Goal: Task Accomplishment & Management: Manage account settings

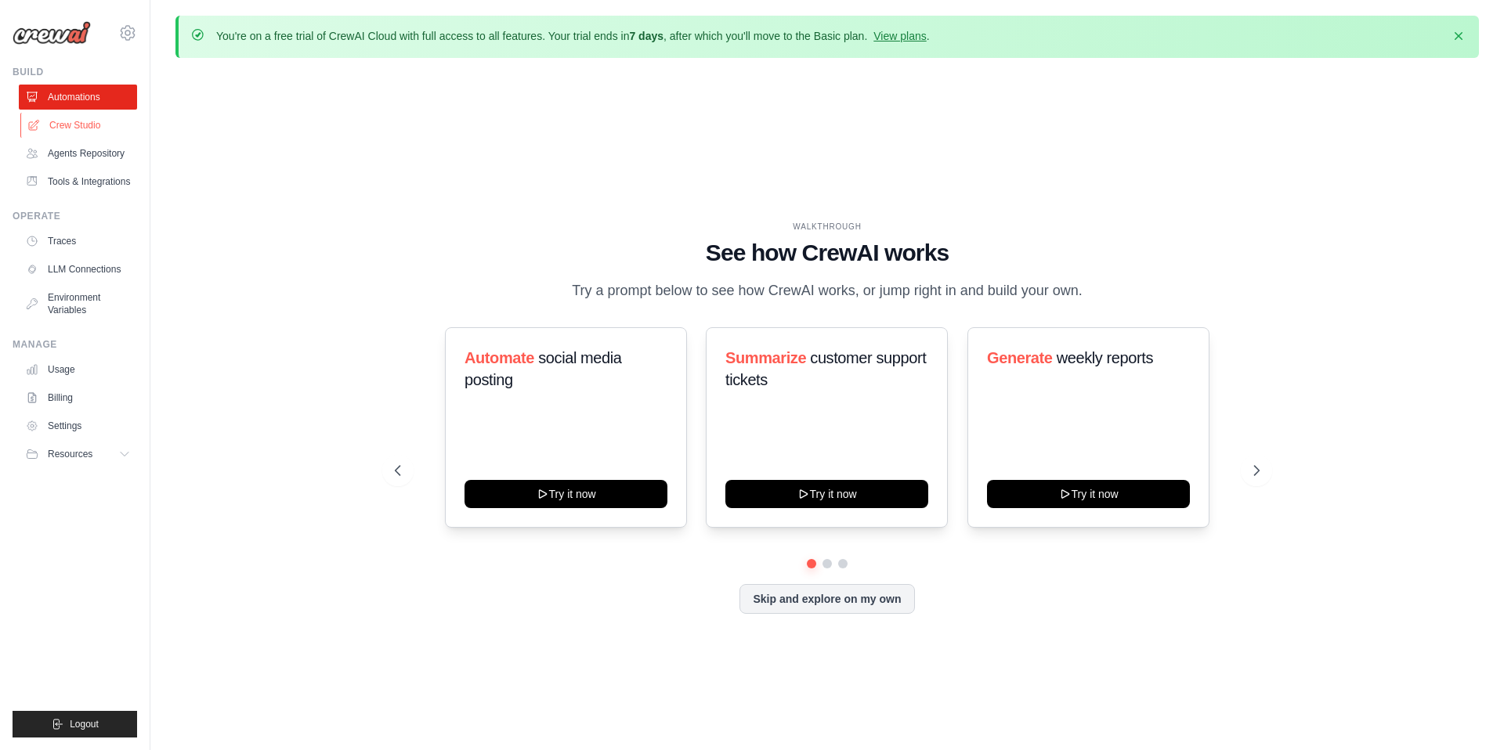
click at [83, 125] on link "Crew Studio" at bounding box center [79, 125] width 118 height 25
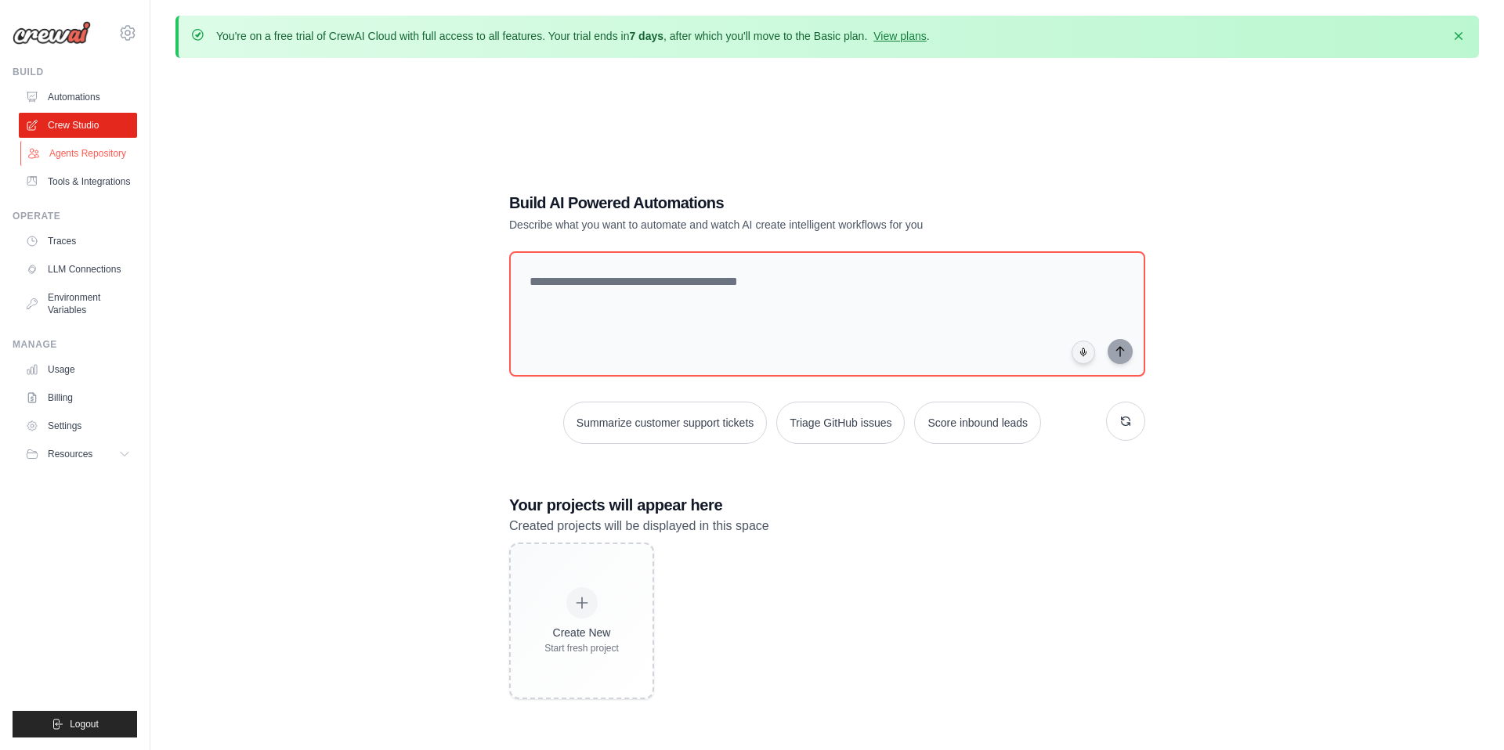
click at [83, 154] on link "Agents Repository" at bounding box center [79, 153] width 118 height 25
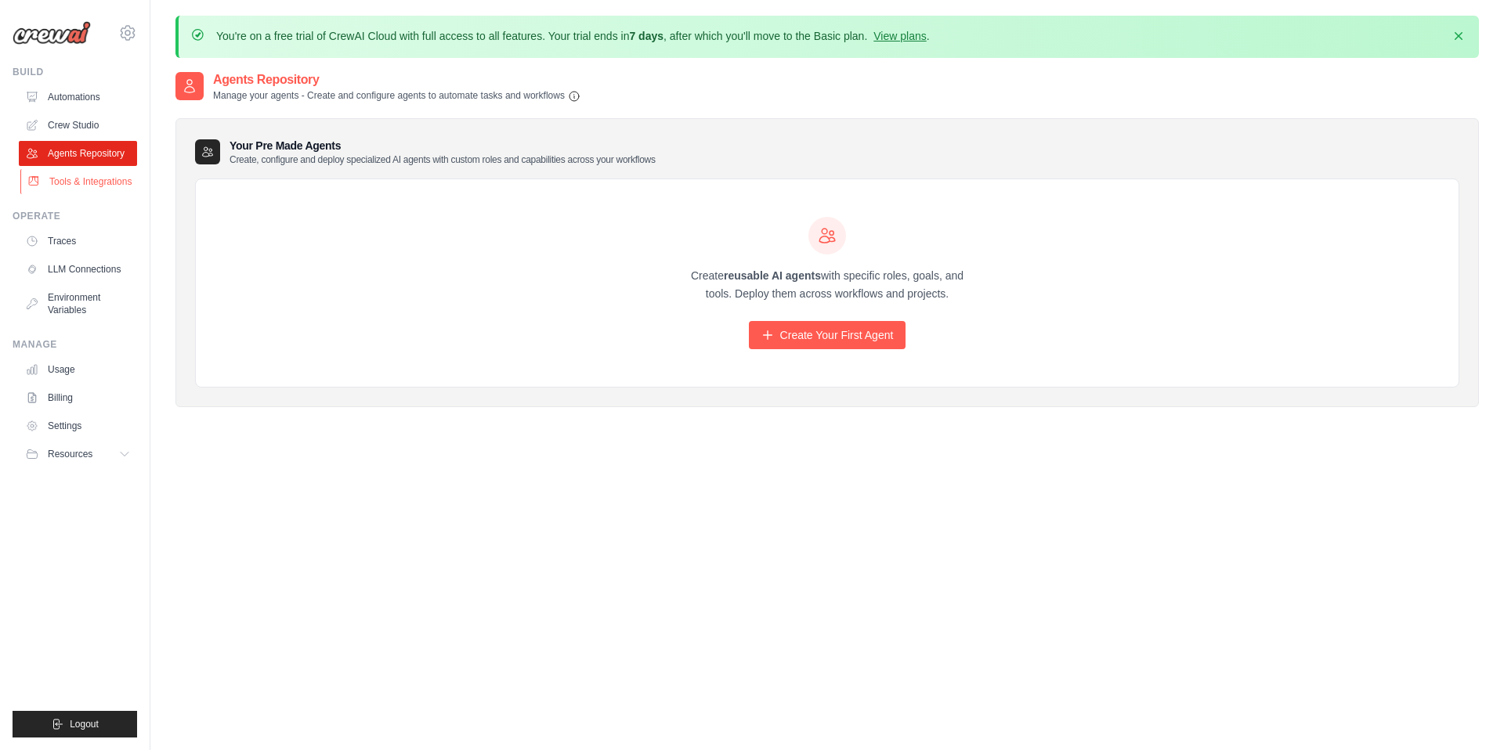
click at [85, 175] on link "Tools & Integrations" at bounding box center [79, 181] width 118 height 25
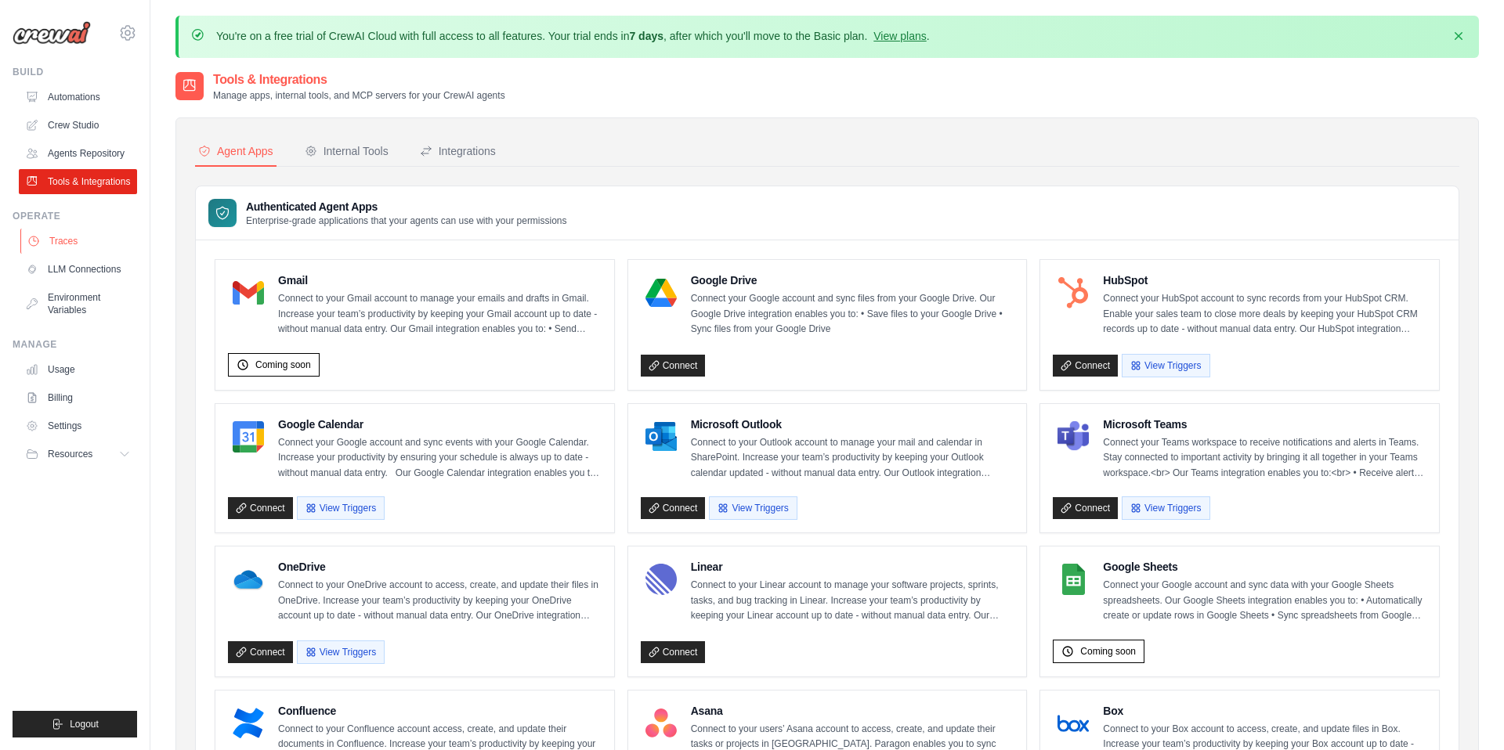
click at [95, 251] on link "Traces" at bounding box center [79, 241] width 118 height 25
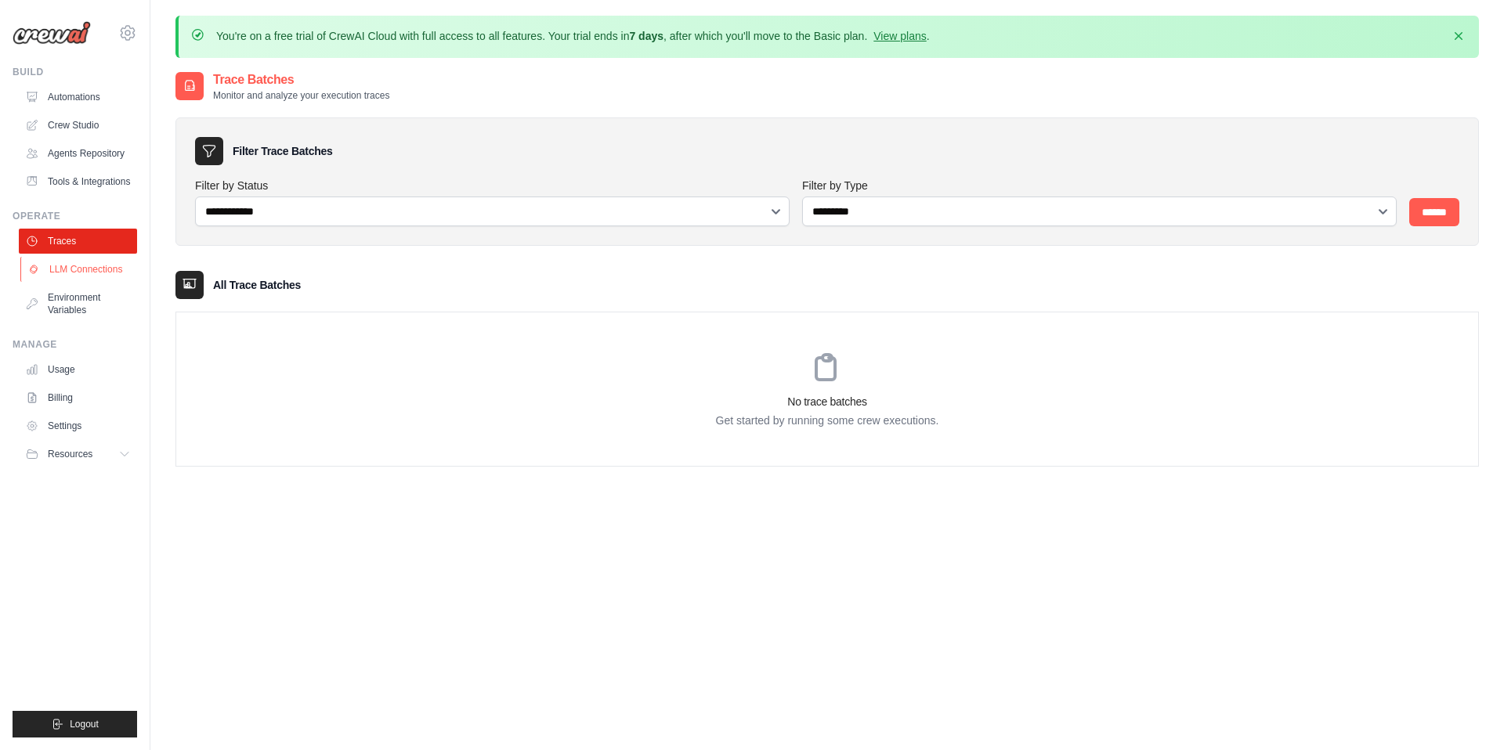
click at [91, 275] on link "LLM Connections" at bounding box center [79, 269] width 118 height 25
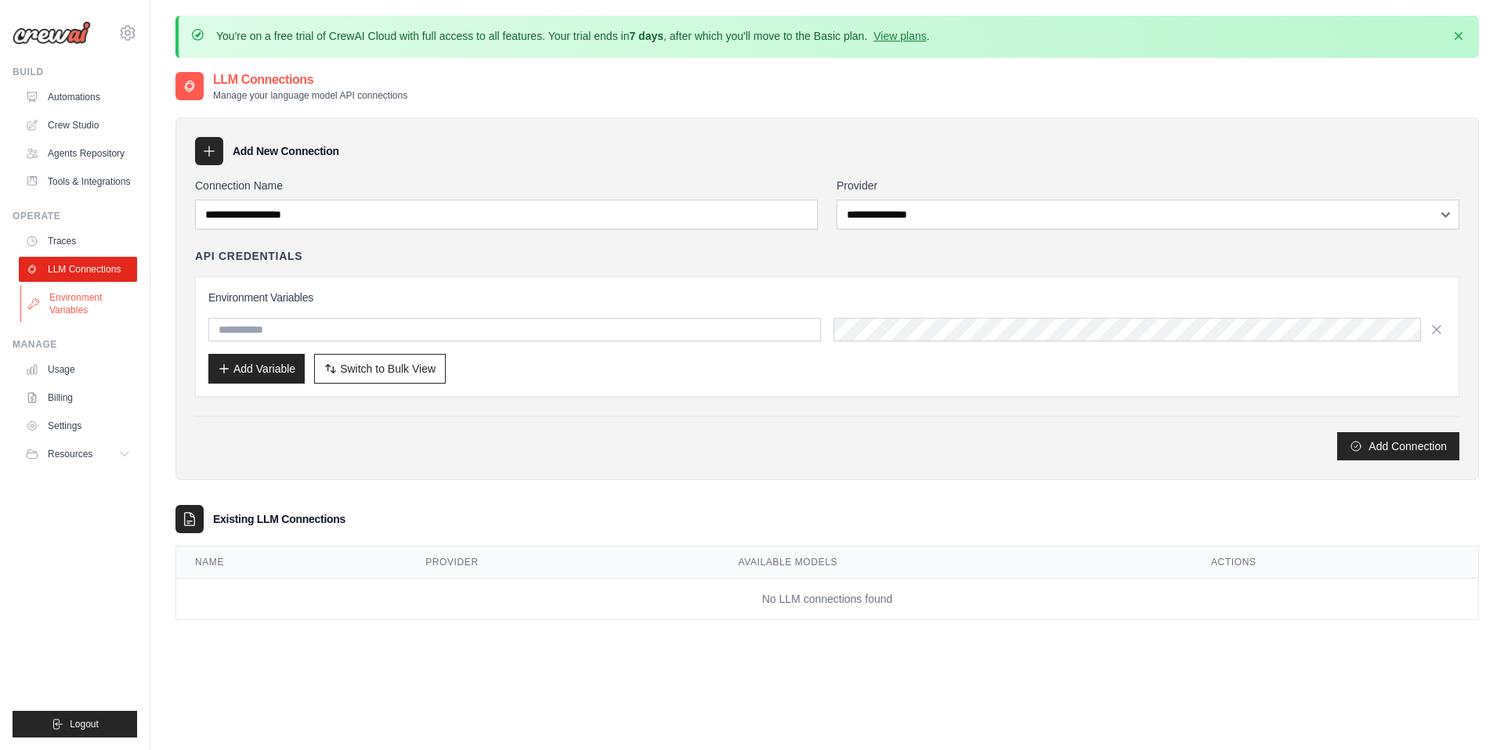
click at [93, 302] on link "Environment Variables" at bounding box center [79, 304] width 118 height 38
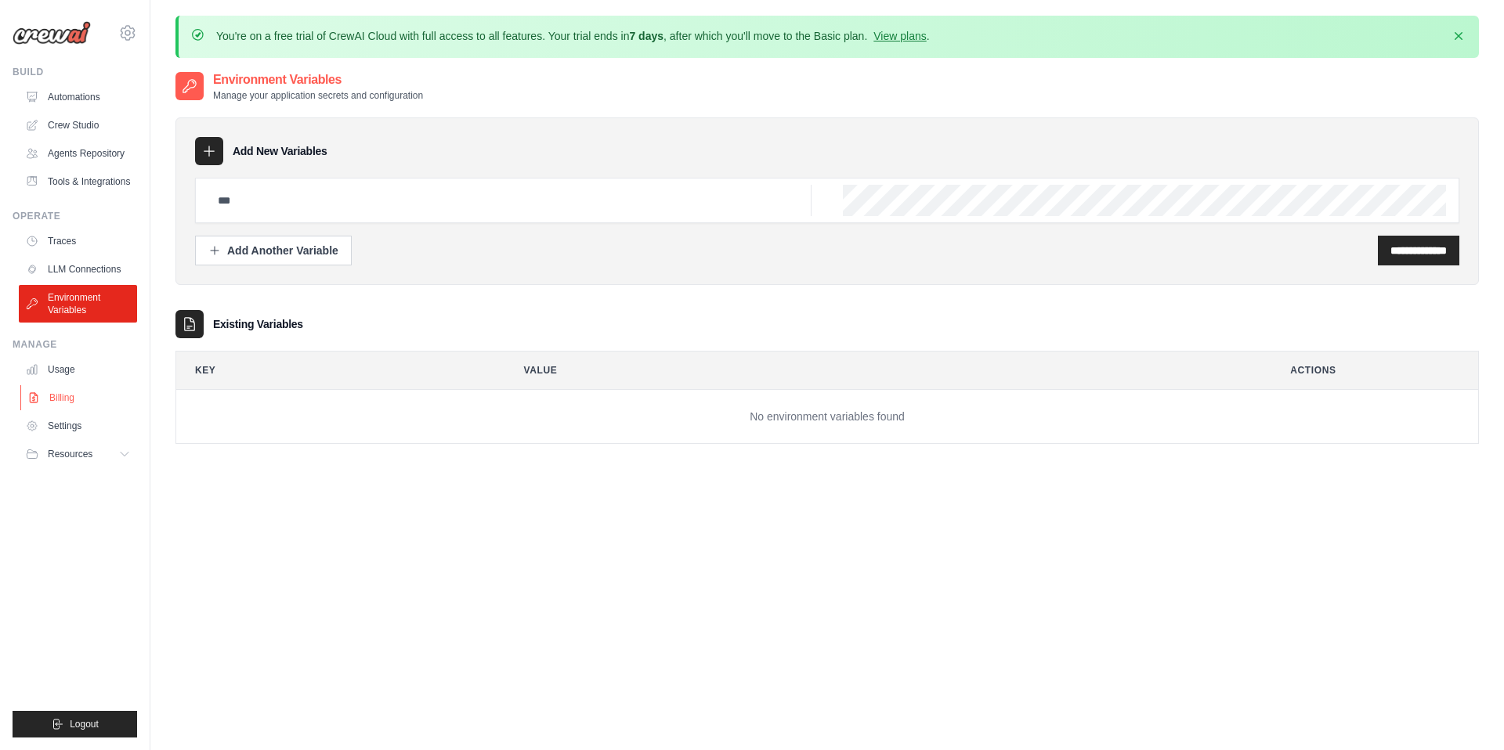
click at [97, 392] on link "Billing" at bounding box center [79, 397] width 118 height 25
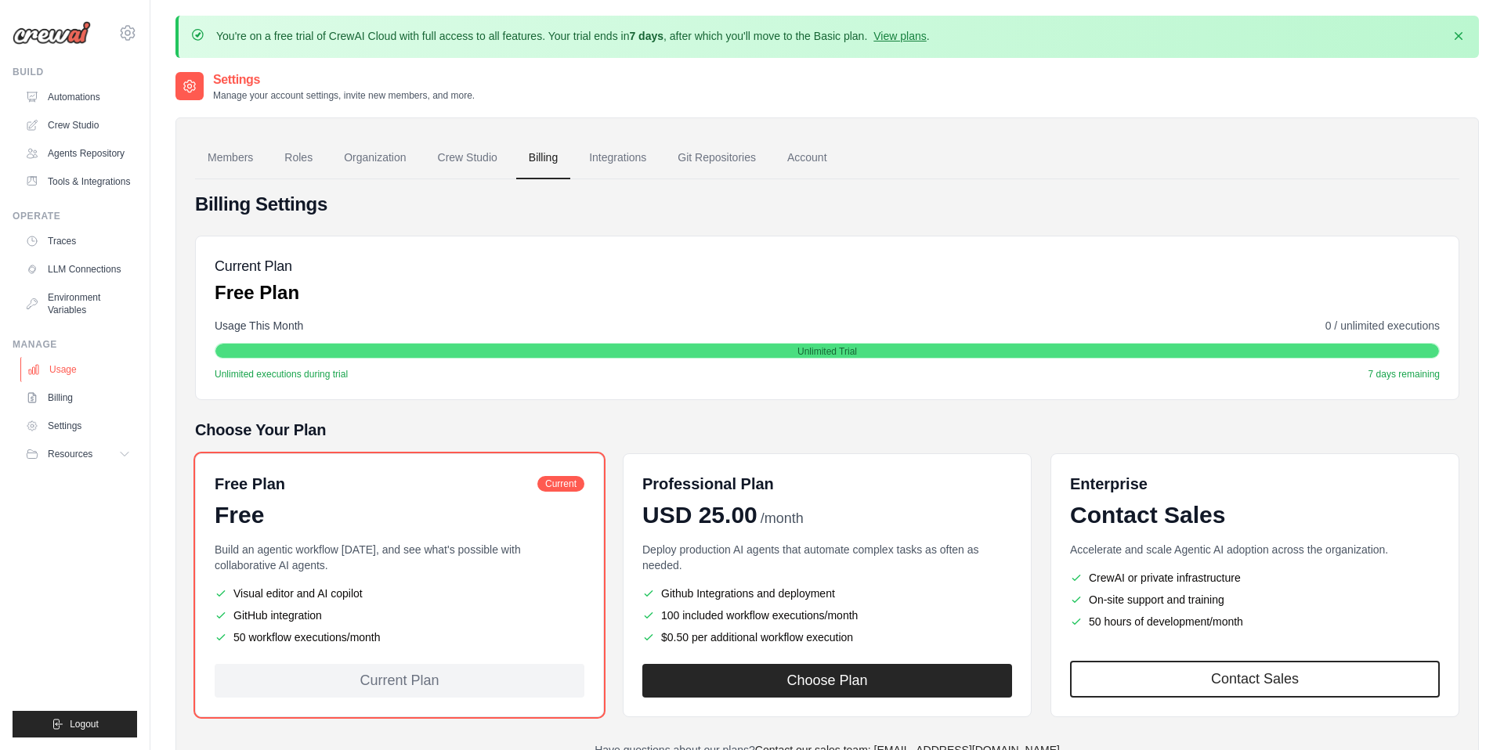
click at [94, 377] on link "Usage" at bounding box center [79, 369] width 118 height 25
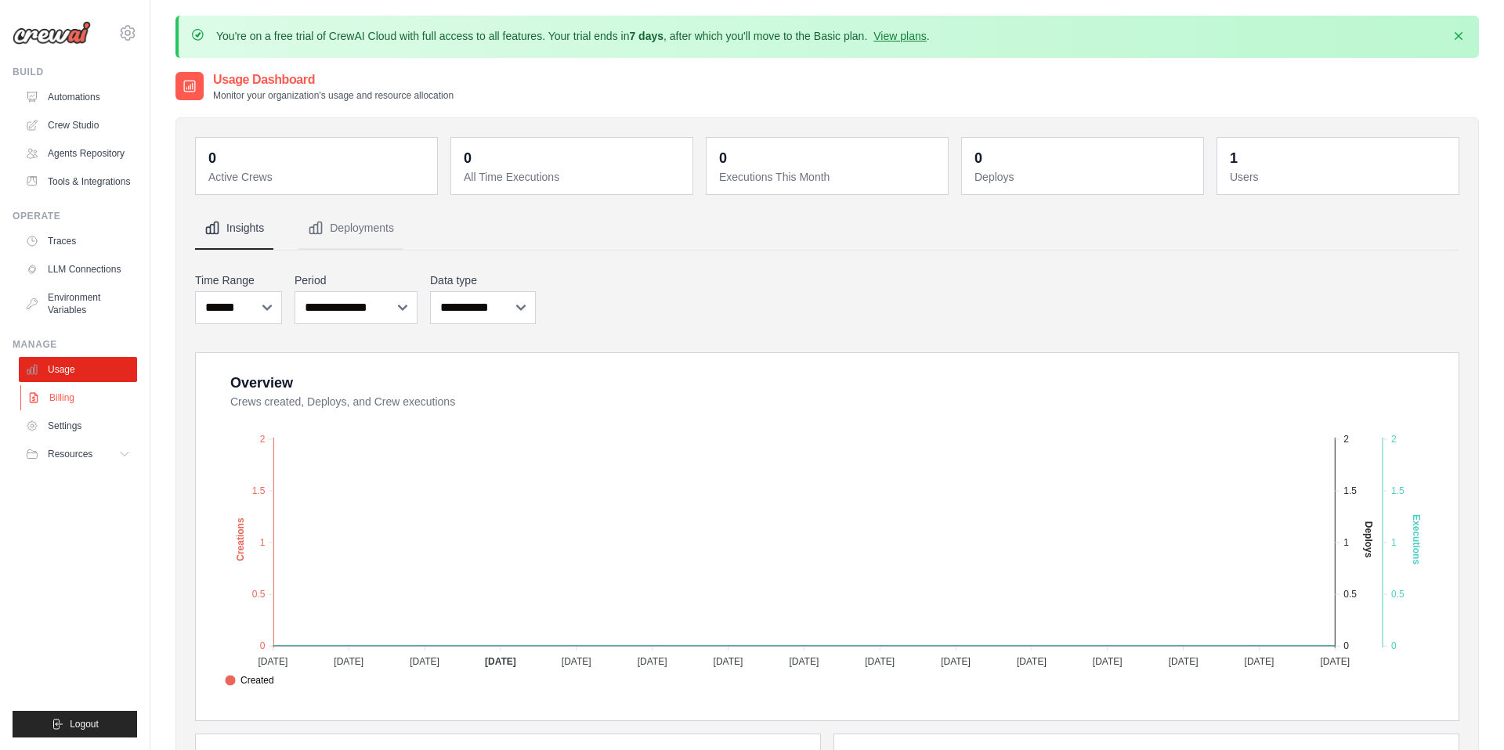
click at [94, 389] on link "Billing" at bounding box center [79, 397] width 118 height 25
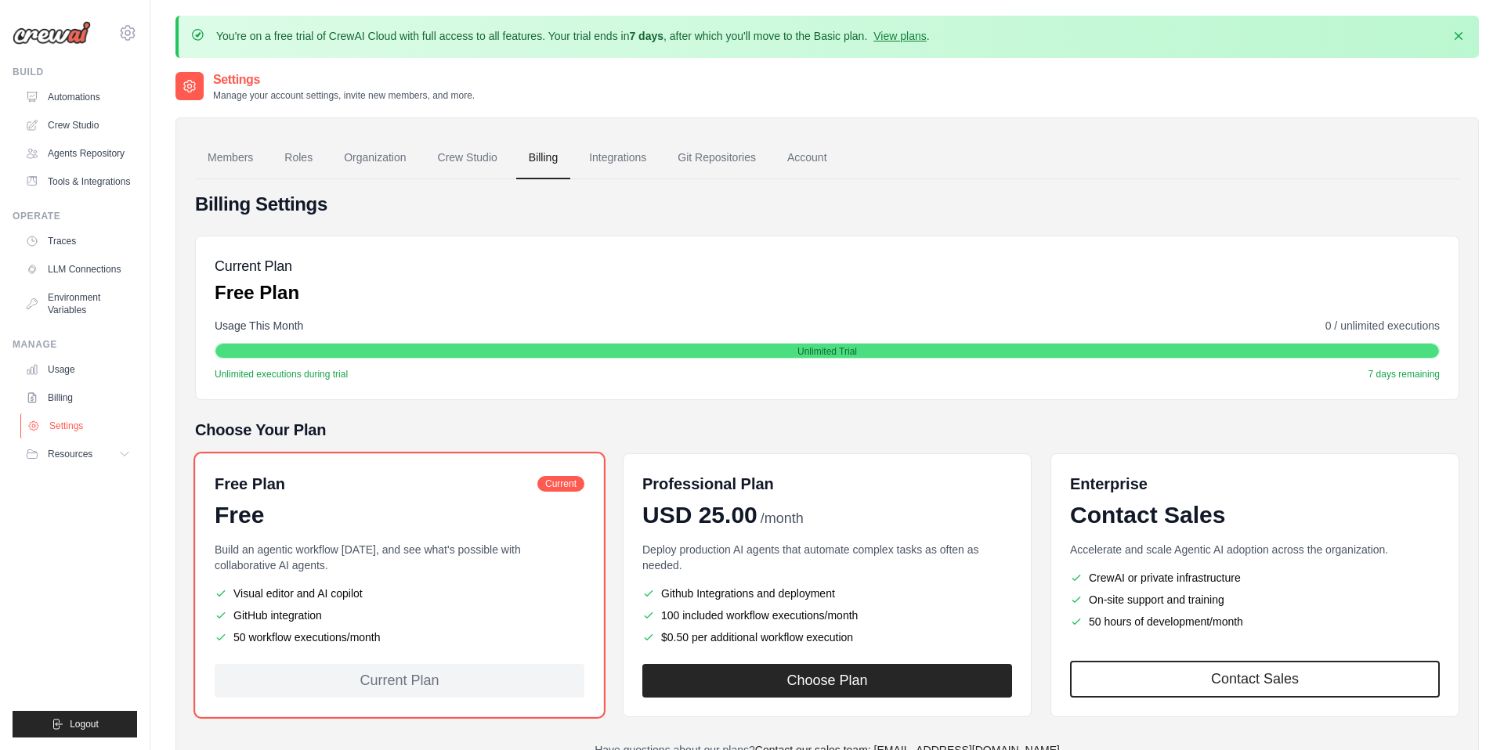
click at [100, 434] on link "Settings" at bounding box center [79, 426] width 118 height 25
click at [102, 464] on button "Resources" at bounding box center [79, 454] width 118 height 25
click at [104, 460] on button "Resources" at bounding box center [79, 454] width 118 height 25
click at [109, 490] on ul "Build Automations Crew Studio Agents Repository Tools & Integrations" at bounding box center [75, 402] width 125 height 672
click at [115, 464] on button "Resources" at bounding box center [79, 454] width 118 height 25
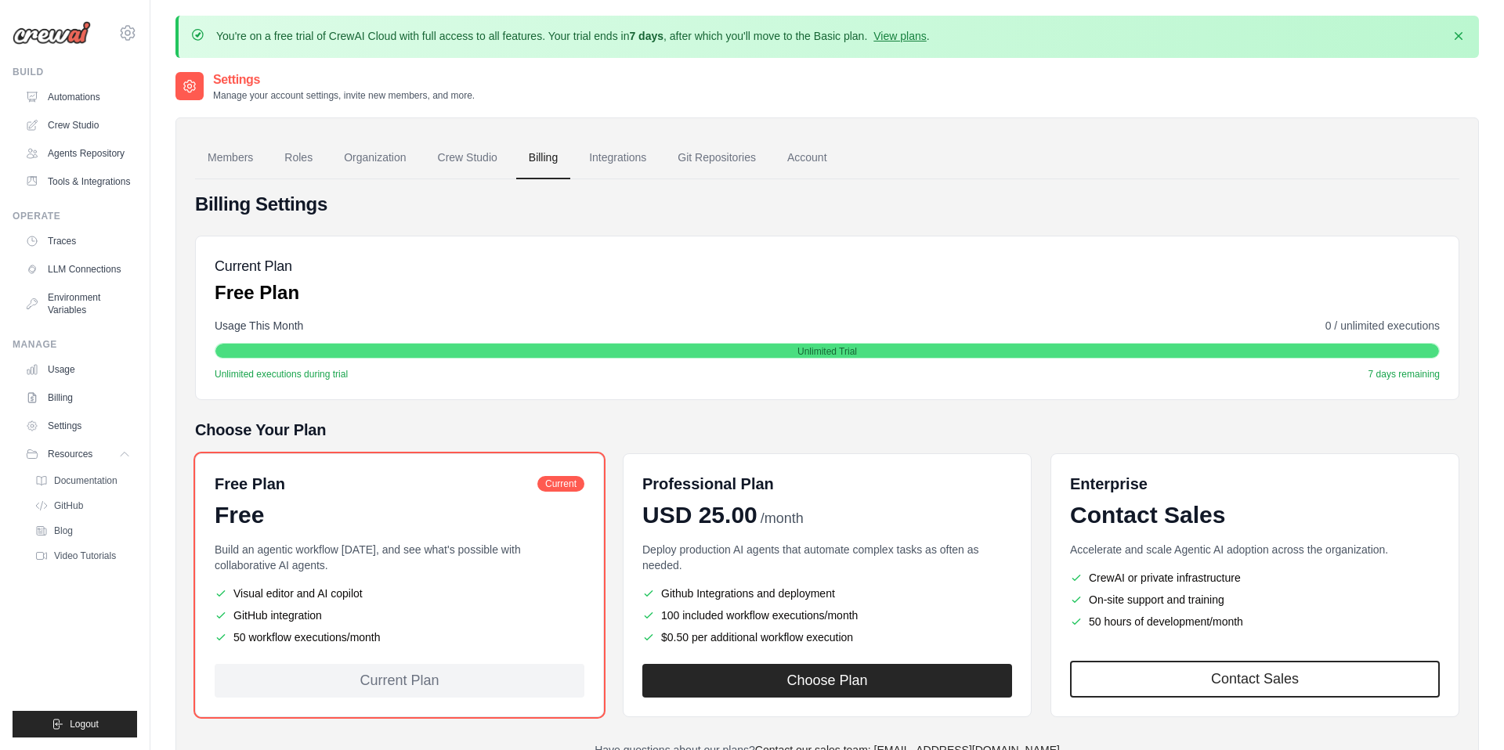
click at [114, 493] on ul "Documentation GitHub Blog Video Tutorials" at bounding box center [82, 518] width 109 height 97
click at [115, 484] on span "Documentation" at bounding box center [87, 481] width 63 height 13
click at [1461, 45] on button "Dismiss" at bounding box center [1458, 35] width 25 height 25
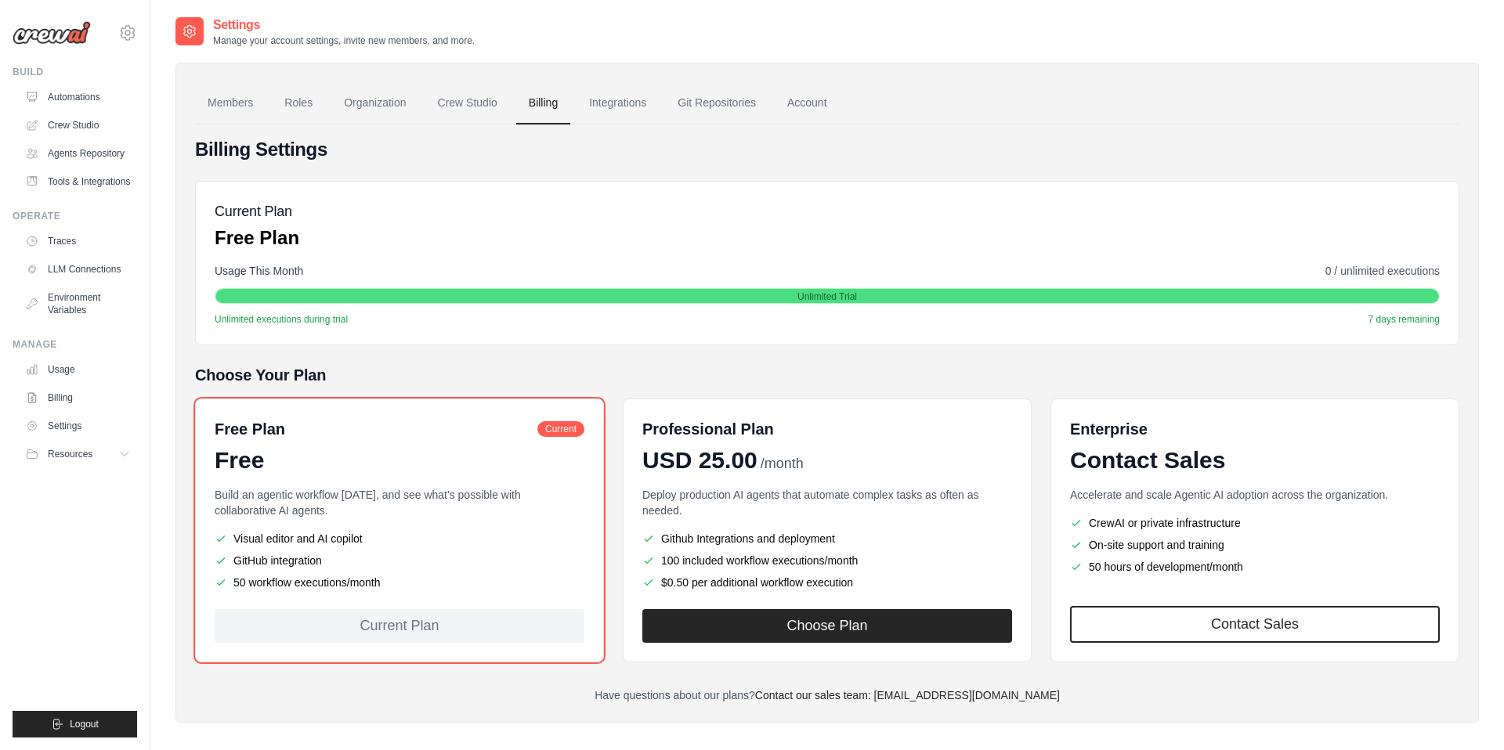
click at [35, 34] on img at bounding box center [52, 32] width 78 height 23
click at [44, 39] on img at bounding box center [52, 32] width 78 height 23
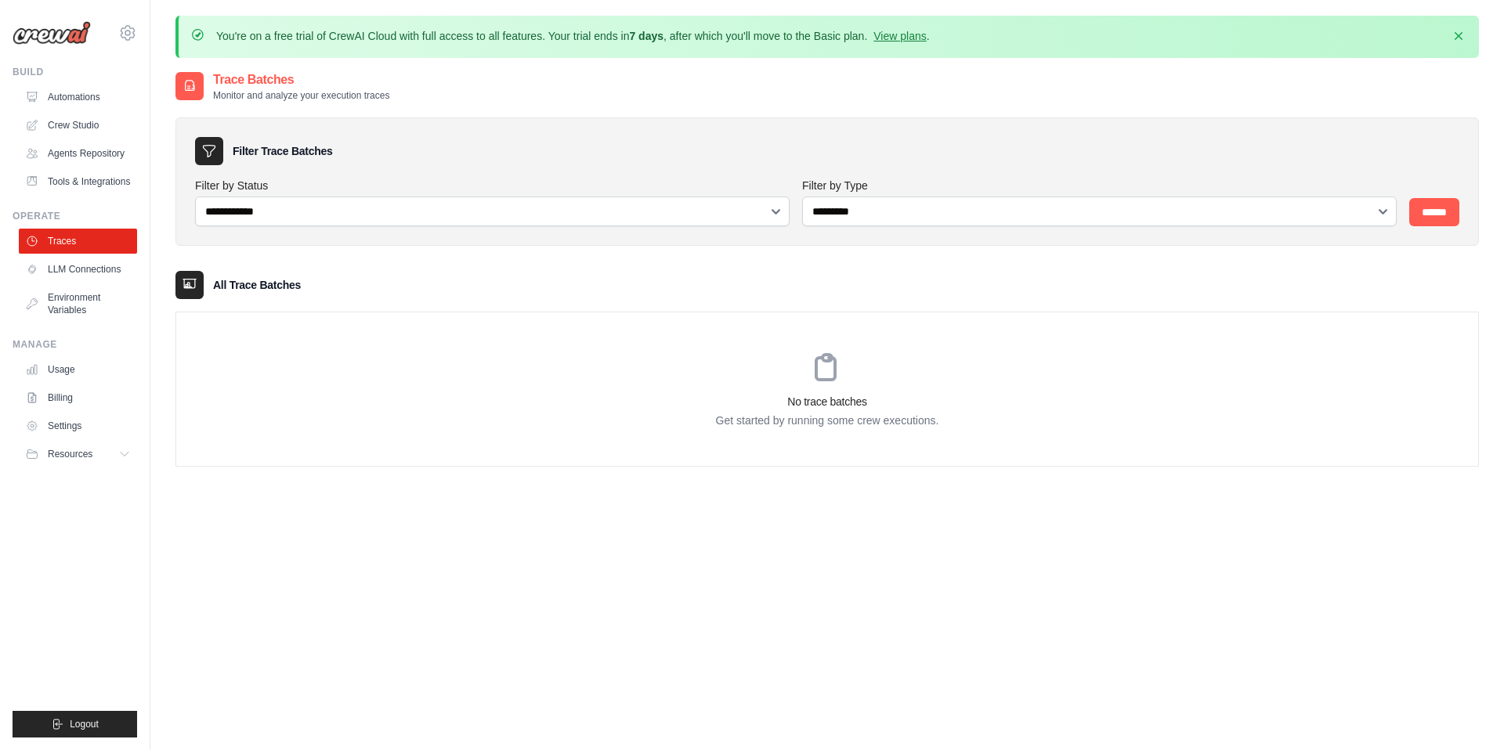
click at [57, 28] on img at bounding box center [52, 32] width 78 height 23
click at [58, 37] on img at bounding box center [52, 32] width 78 height 23
click at [1451, 37] on icon "button" at bounding box center [1458, 35] width 16 height 16
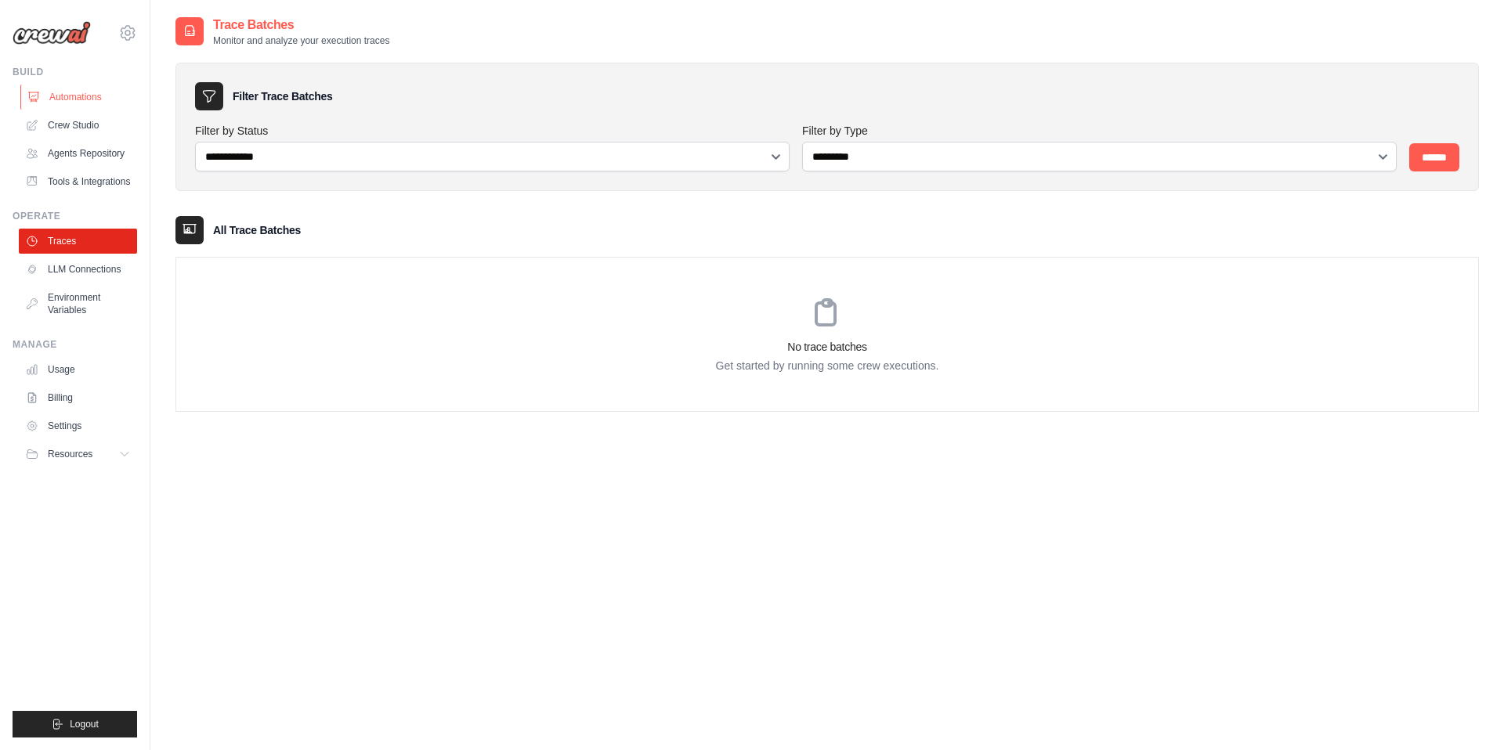
click at [70, 102] on link "Automations" at bounding box center [79, 97] width 118 height 25
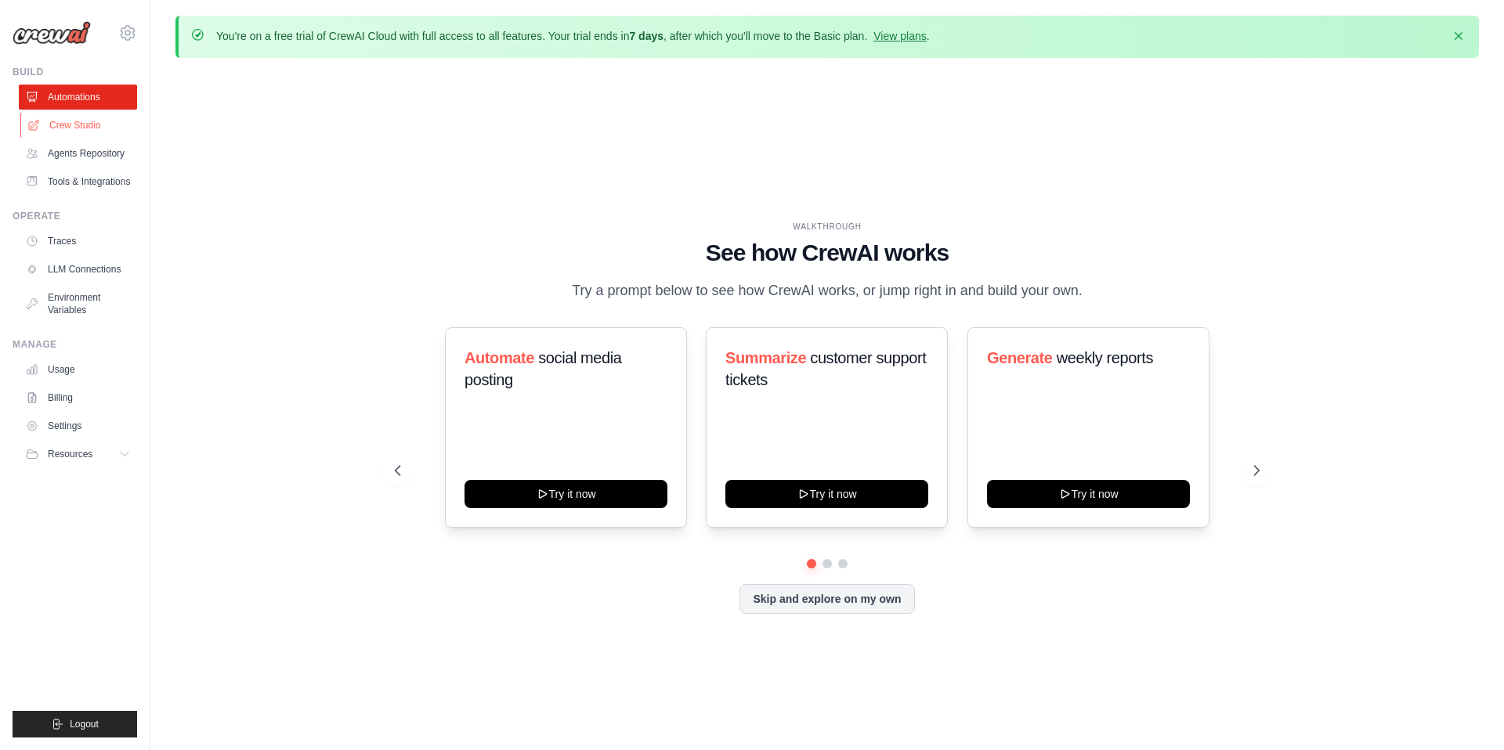
click at [68, 119] on link "Crew Studio" at bounding box center [79, 125] width 118 height 25
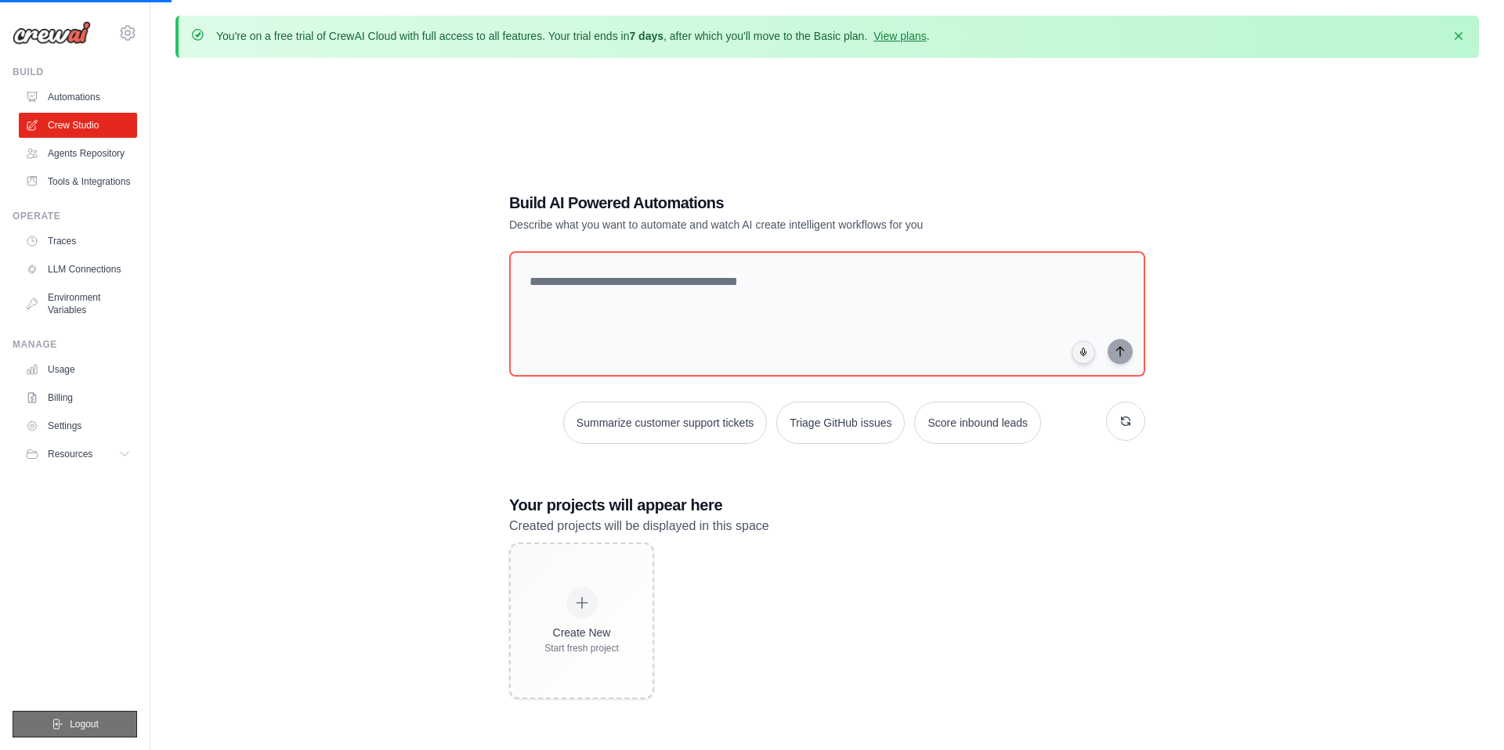
click at [78, 728] on span "Logout" at bounding box center [84, 724] width 29 height 13
click at [86, 721] on span "Logout" at bounding box center [84, 724] width 29 height 13
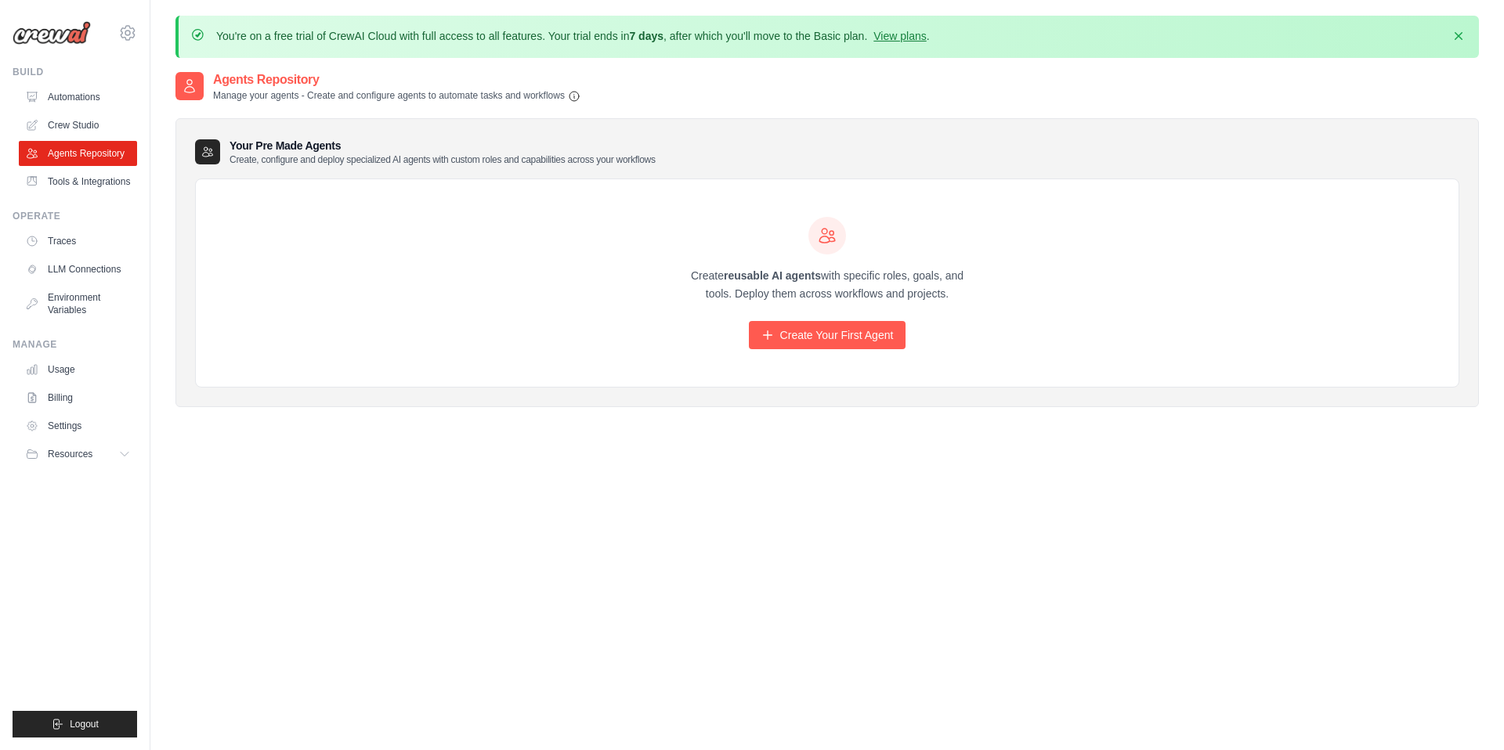
click at [86, 721] on span "Logout" at bounding box center [84, 724] width 29 height 13
click at [84, 725] on span "Logout" at bounding box center [84, 724] width 29 height 13
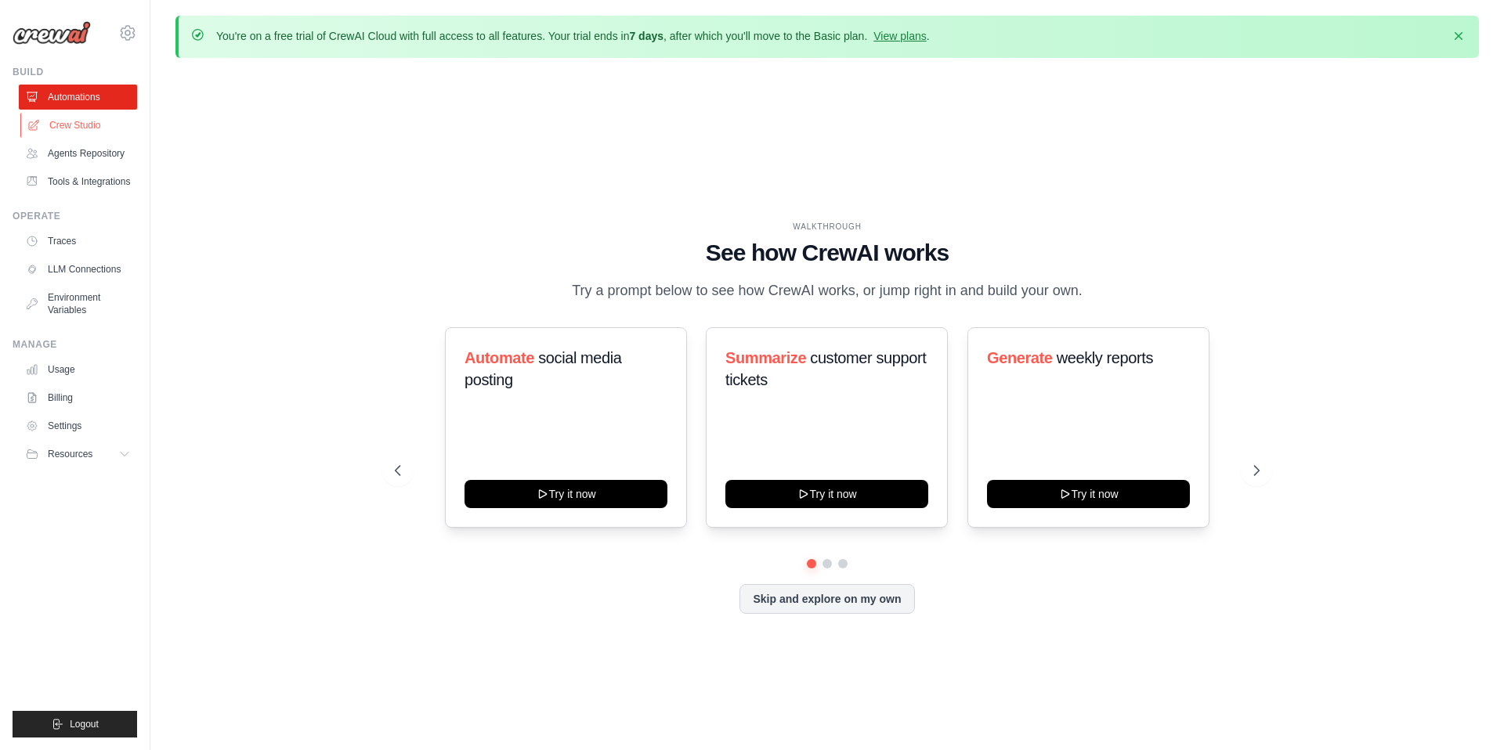
click at [109, 118] on link "Crew Studio" at bounding box center [79, 125] width 118 height 25
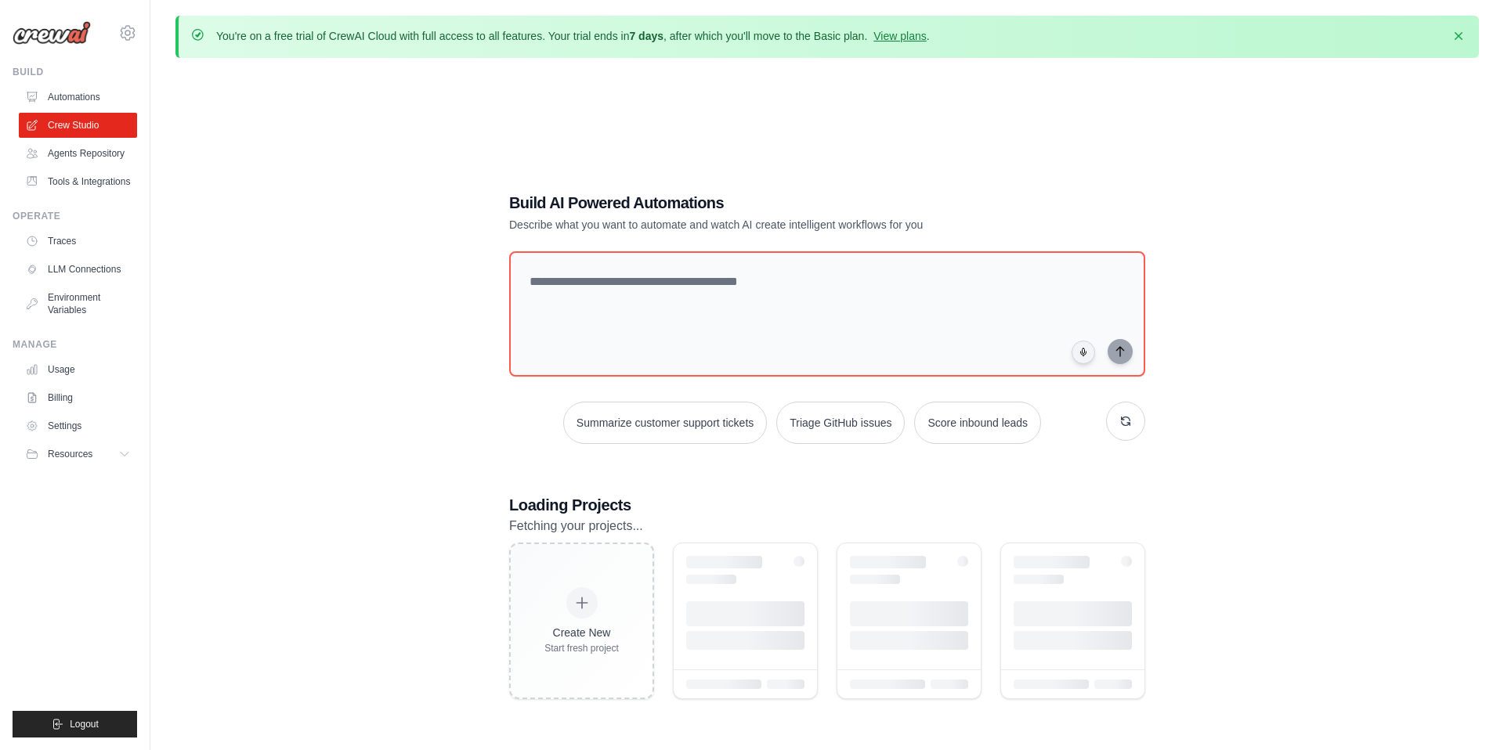
click at [97, 162] on link "Agents Repository" at bounding box center [78, 153] width 118 height 25
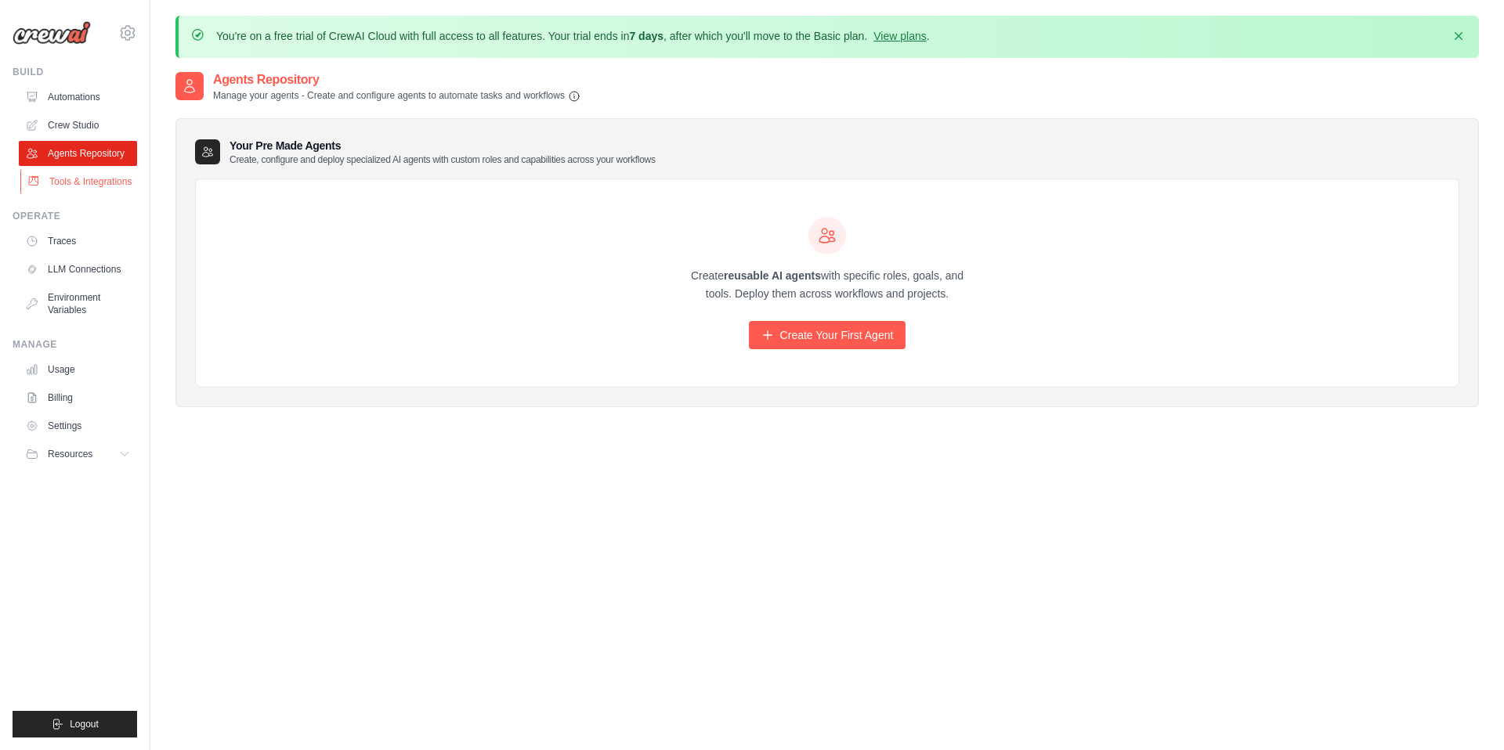
click at [99, 175] on link "Tools & Integrations" at bounding box center [79, 181] width 118 height 25
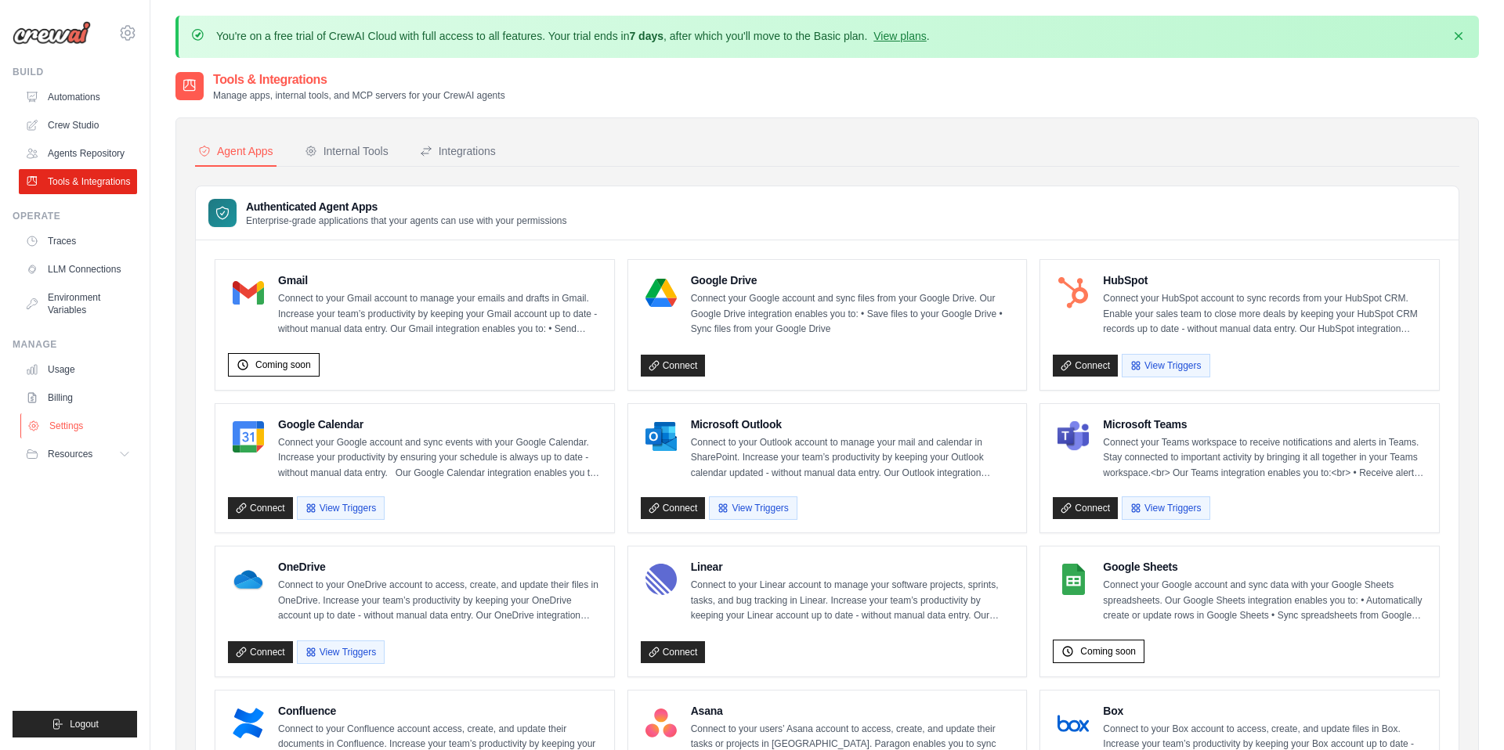
click at [83, 428] on link "Settings" at bounding box center [79, 426] width 118 height 25
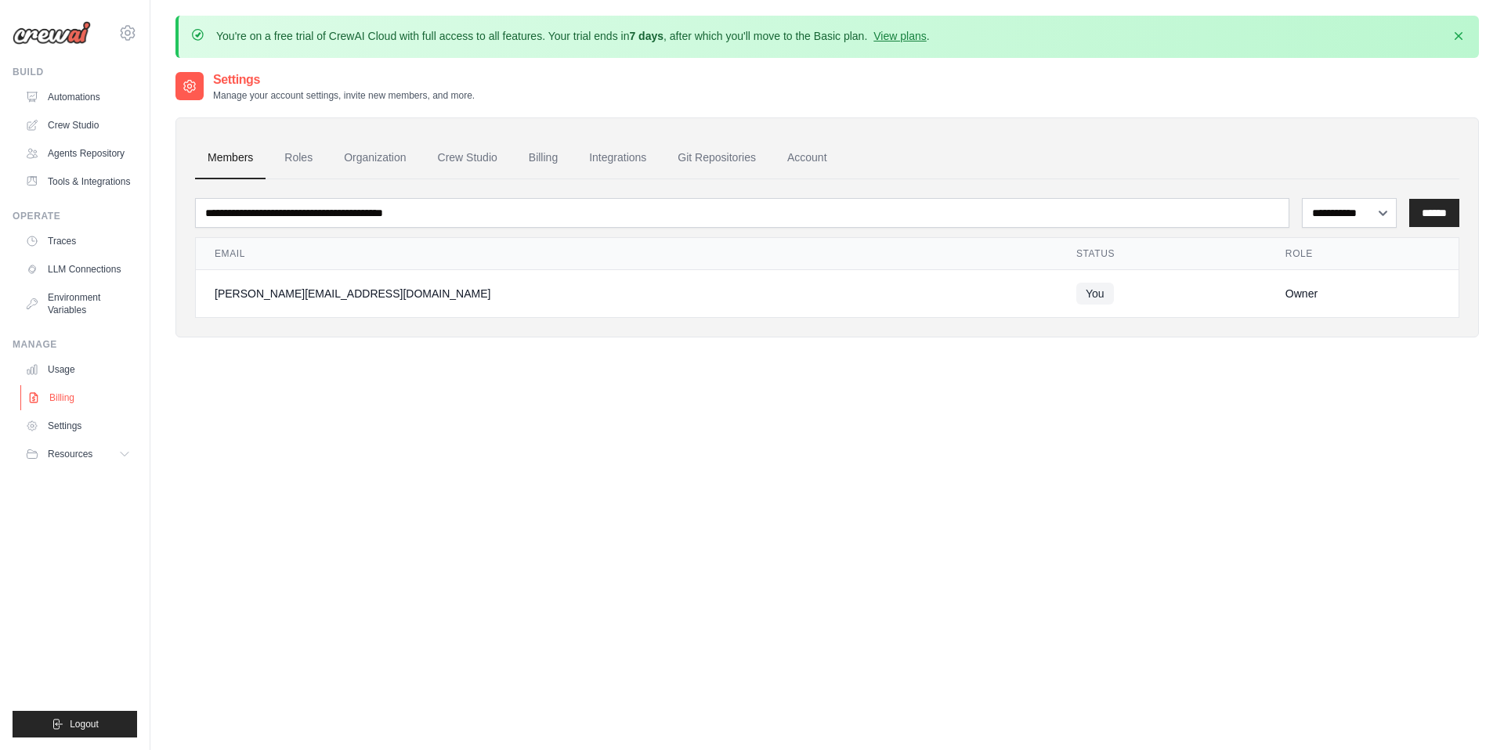
click at [81, 406] on link "Billing" at bounding box center [79, 397] width 118 height 25
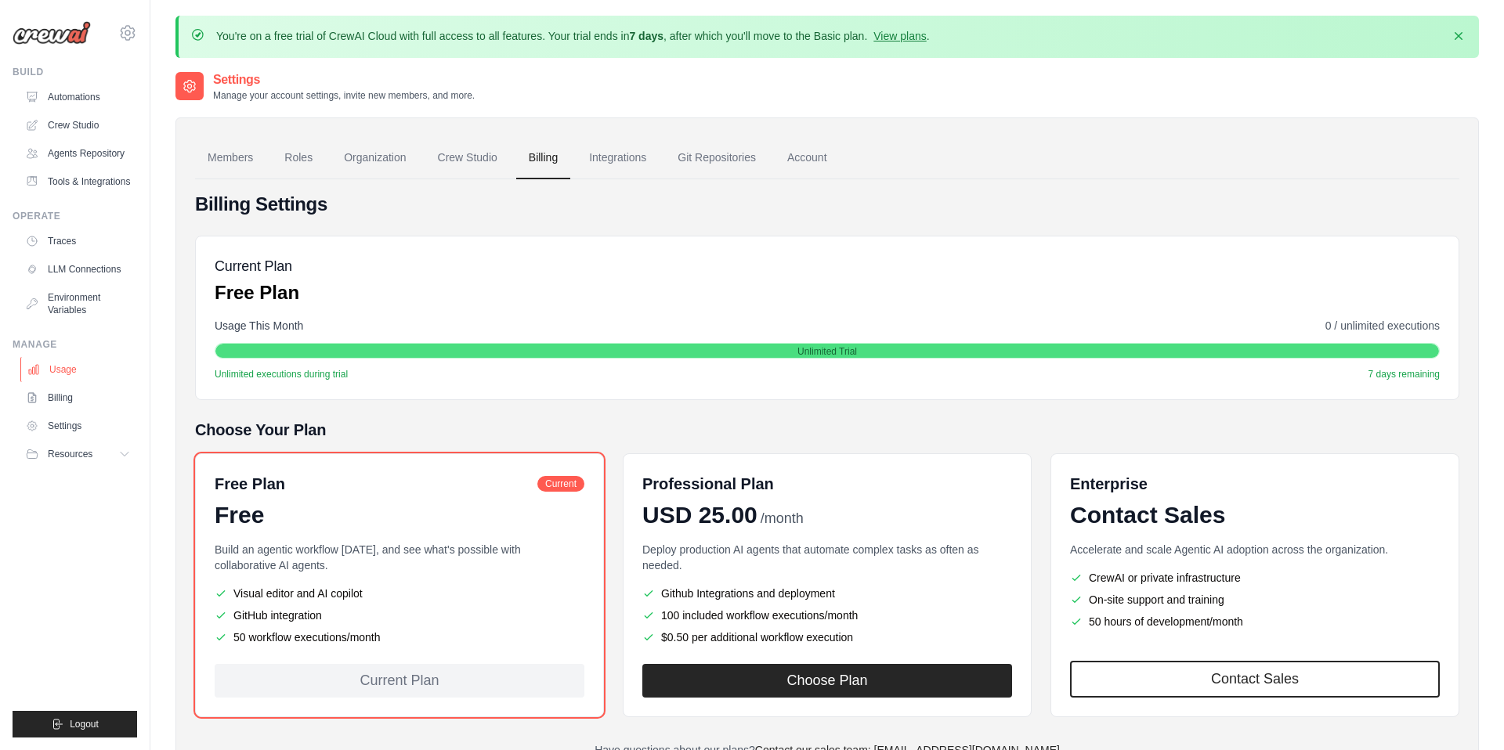
click at [83, 373] on link "Usage" at bounding box center [79, 369] width 118 height 25
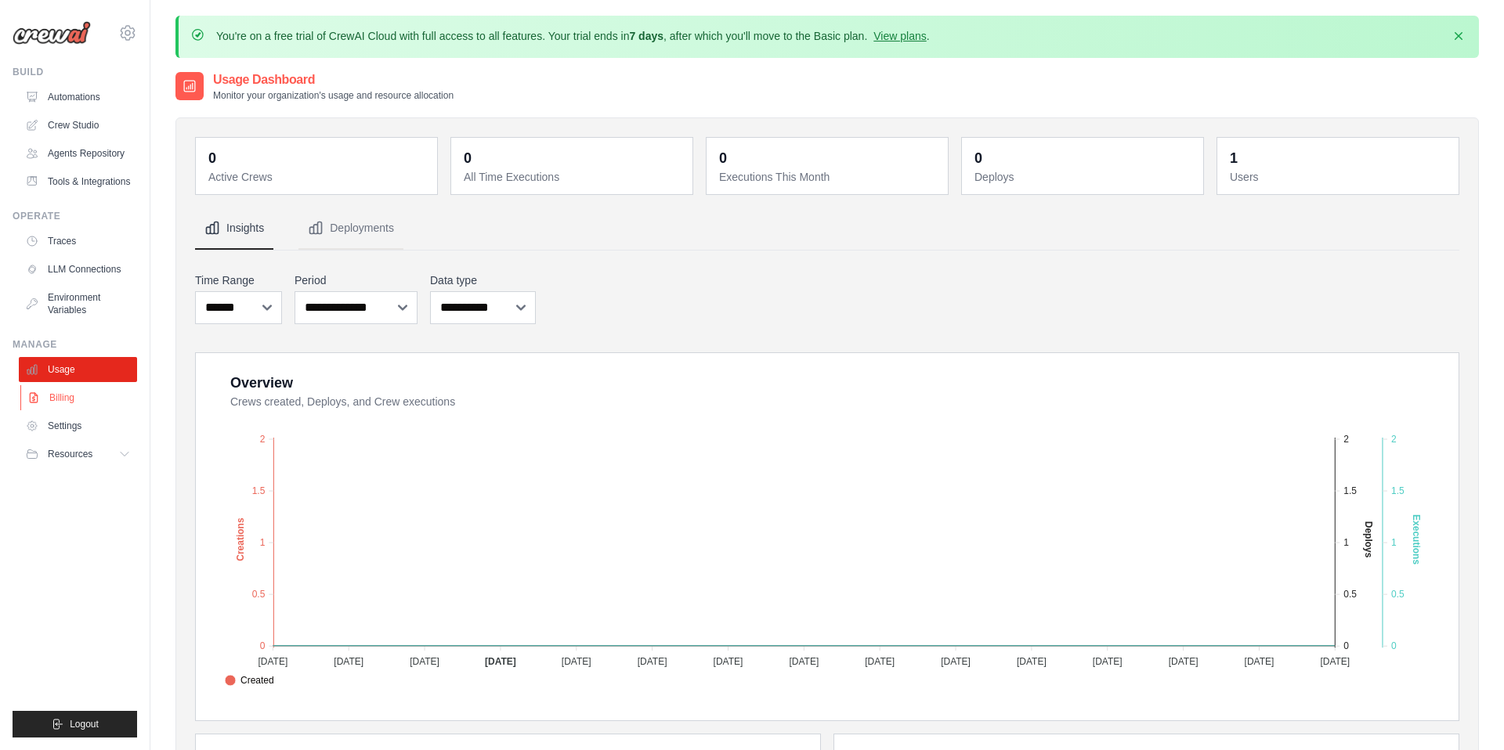
click at [81, 396] on link "Billing" at bounding box center [79, 397] width 118 height 25
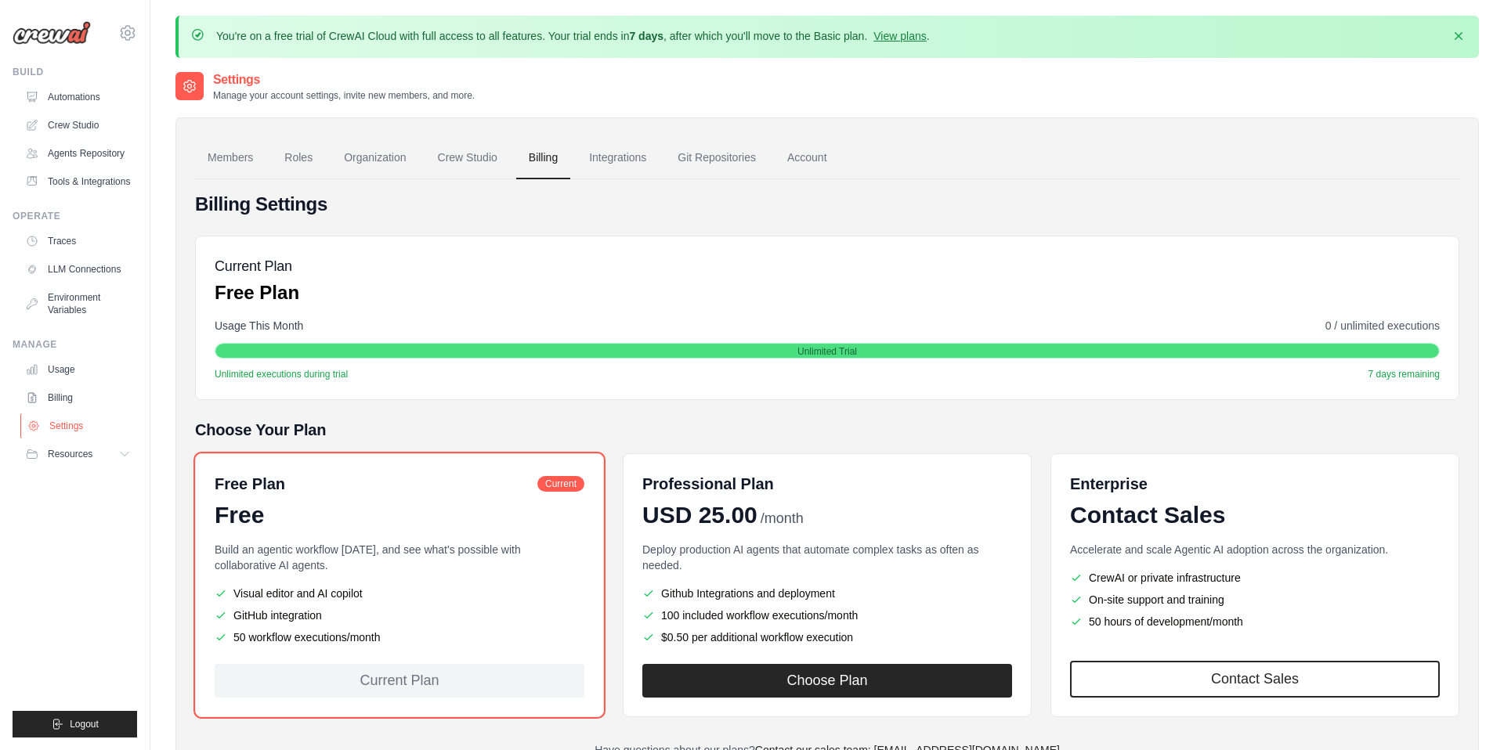
click at [82, 424] on link "Settings" at bounding box center [79, 426] width 118 height 25
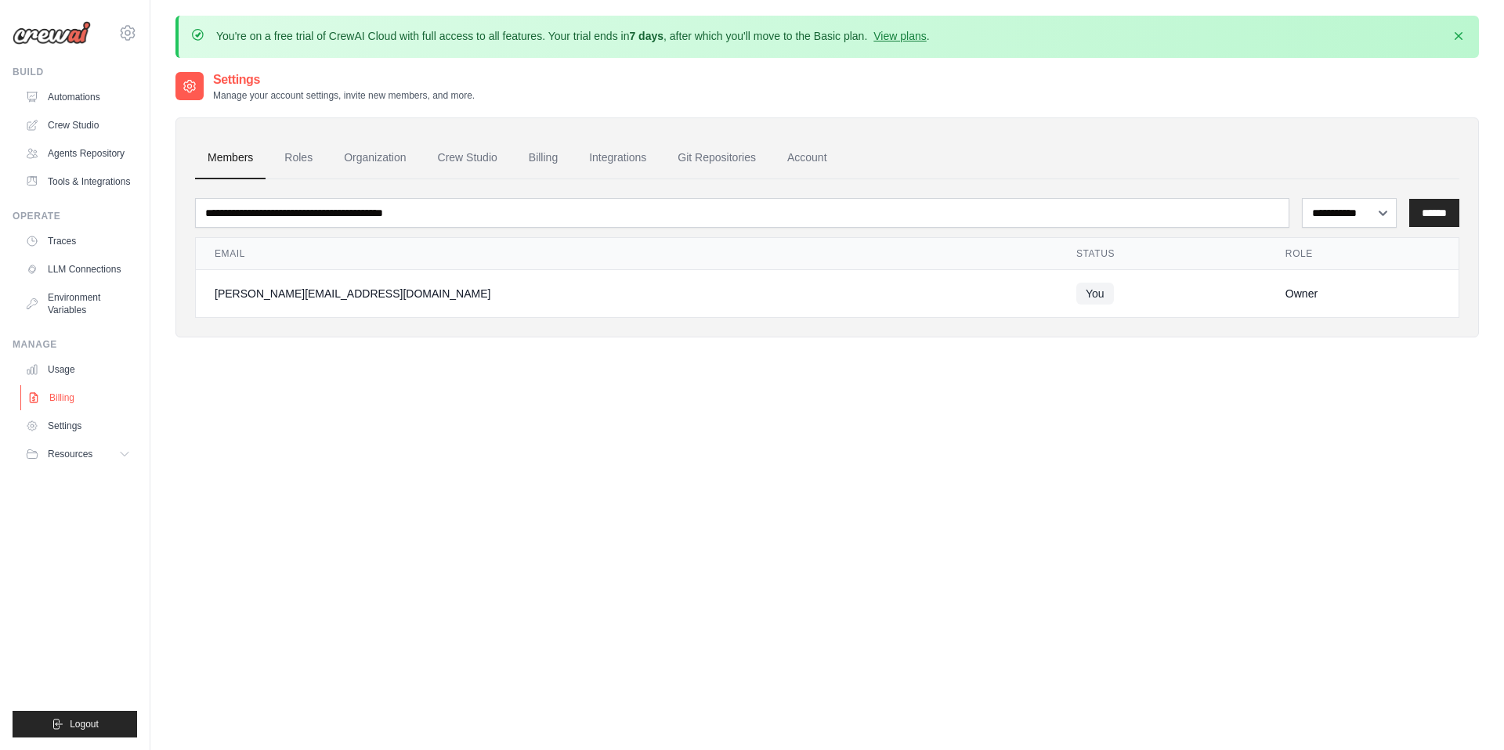
click at [81, 398] on link "Billing" at bounding box center [79, 397] width 118 height 25
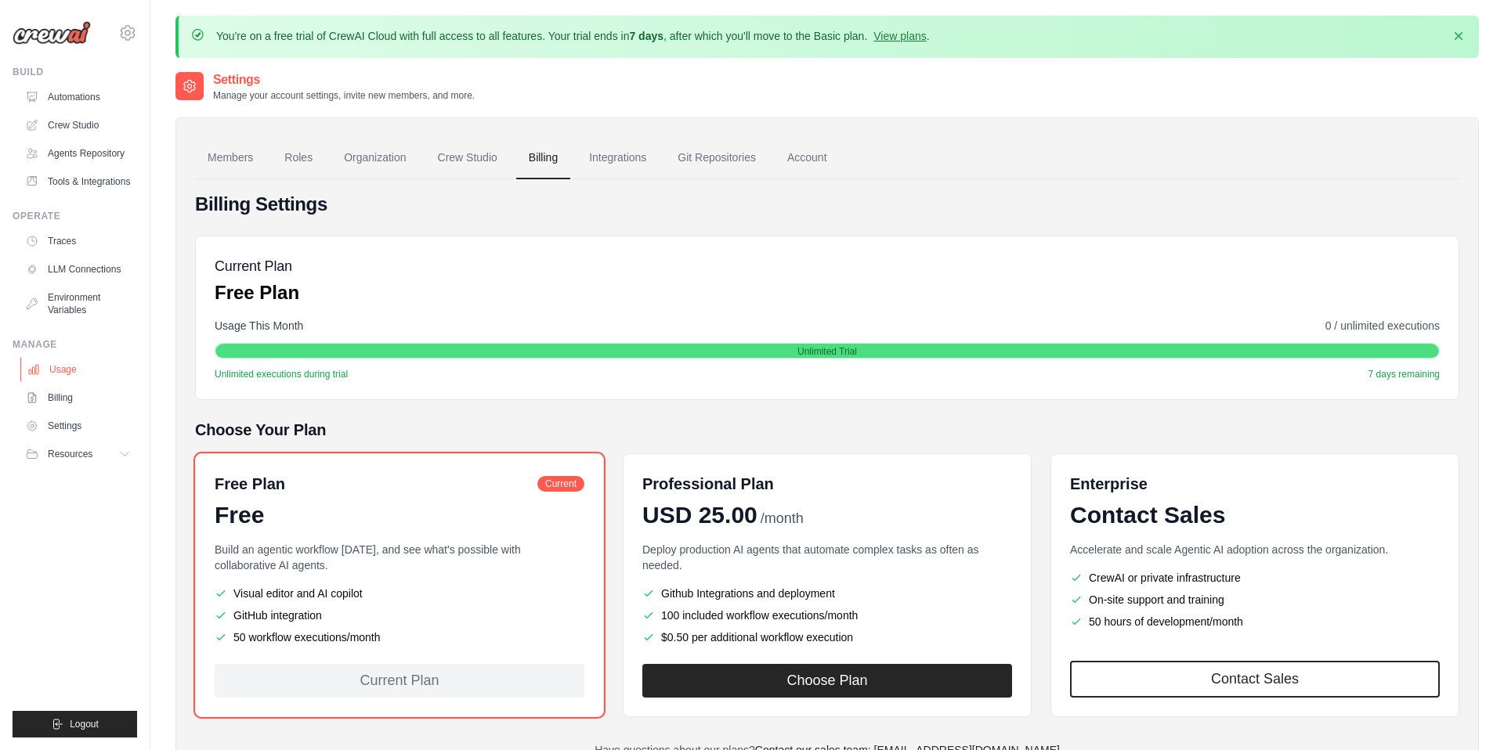
click at [81, 375] on link "Usage" at bounding box center [79, 369] width 118 height 25
click at [82, 304] on link "Environment Variables" at bounding box center [79, 304] width 118 height 38
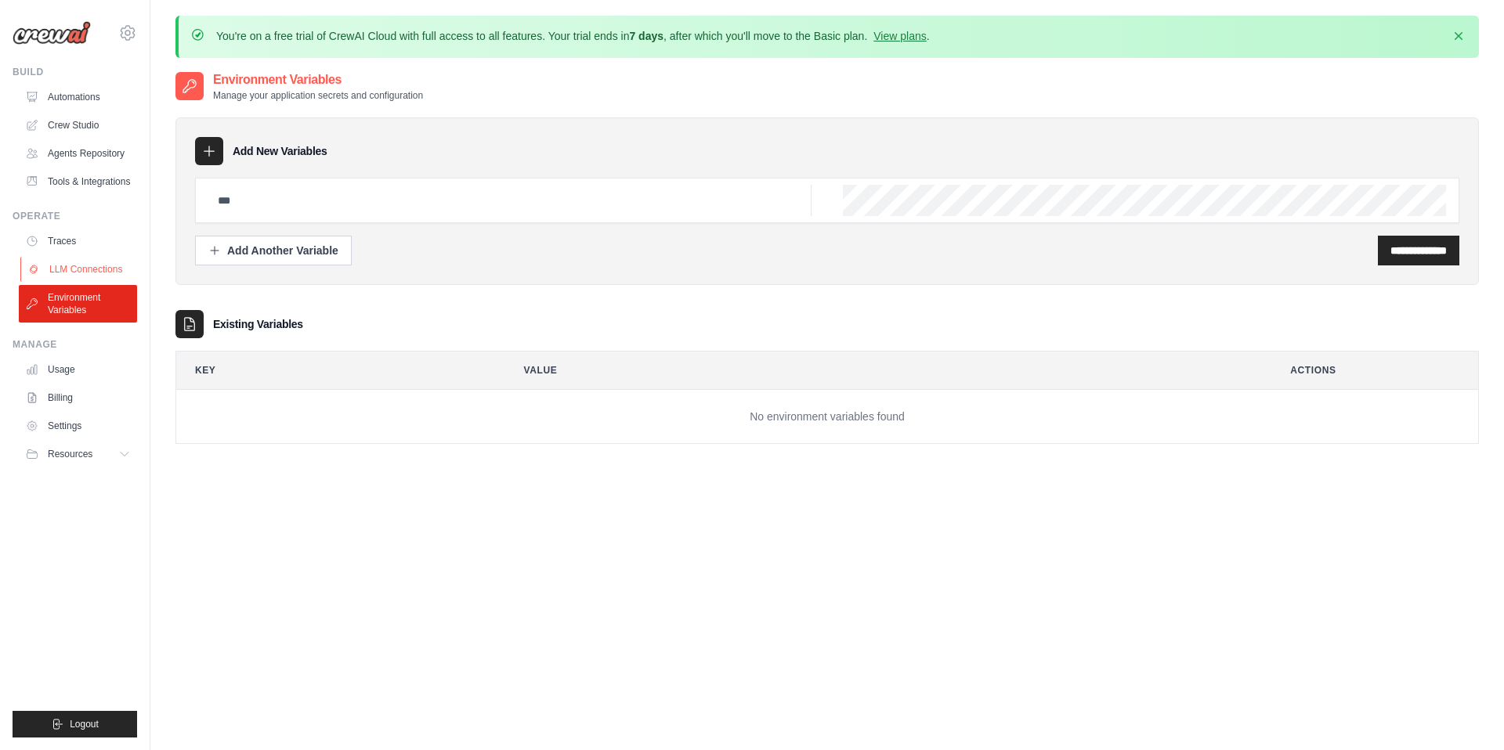
click at [91, 265] on link "LLM Connections" at bounding box center [79, 269] width 118 height 25
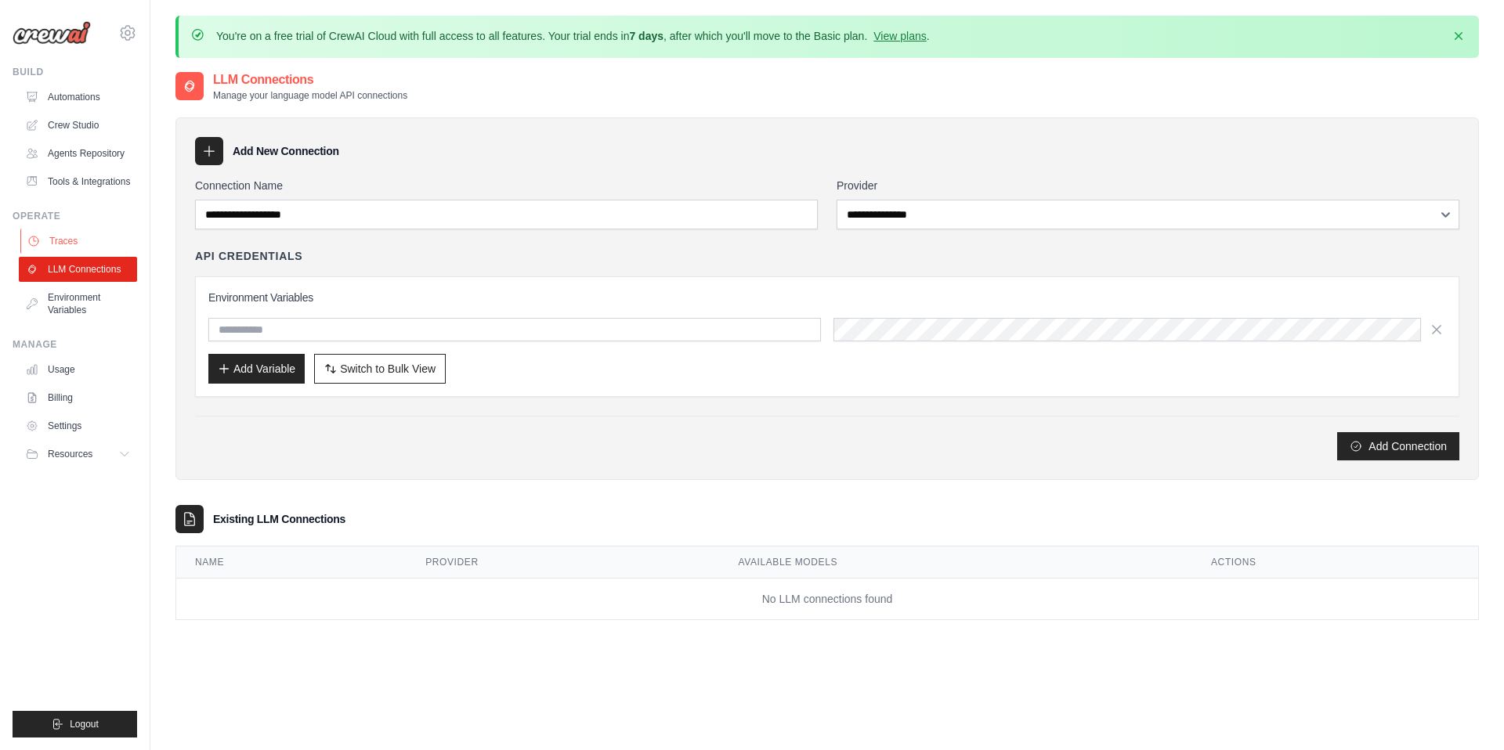
click at [89, 242] on link "Traces" at bounding box center [79, 241] width 118 height 25
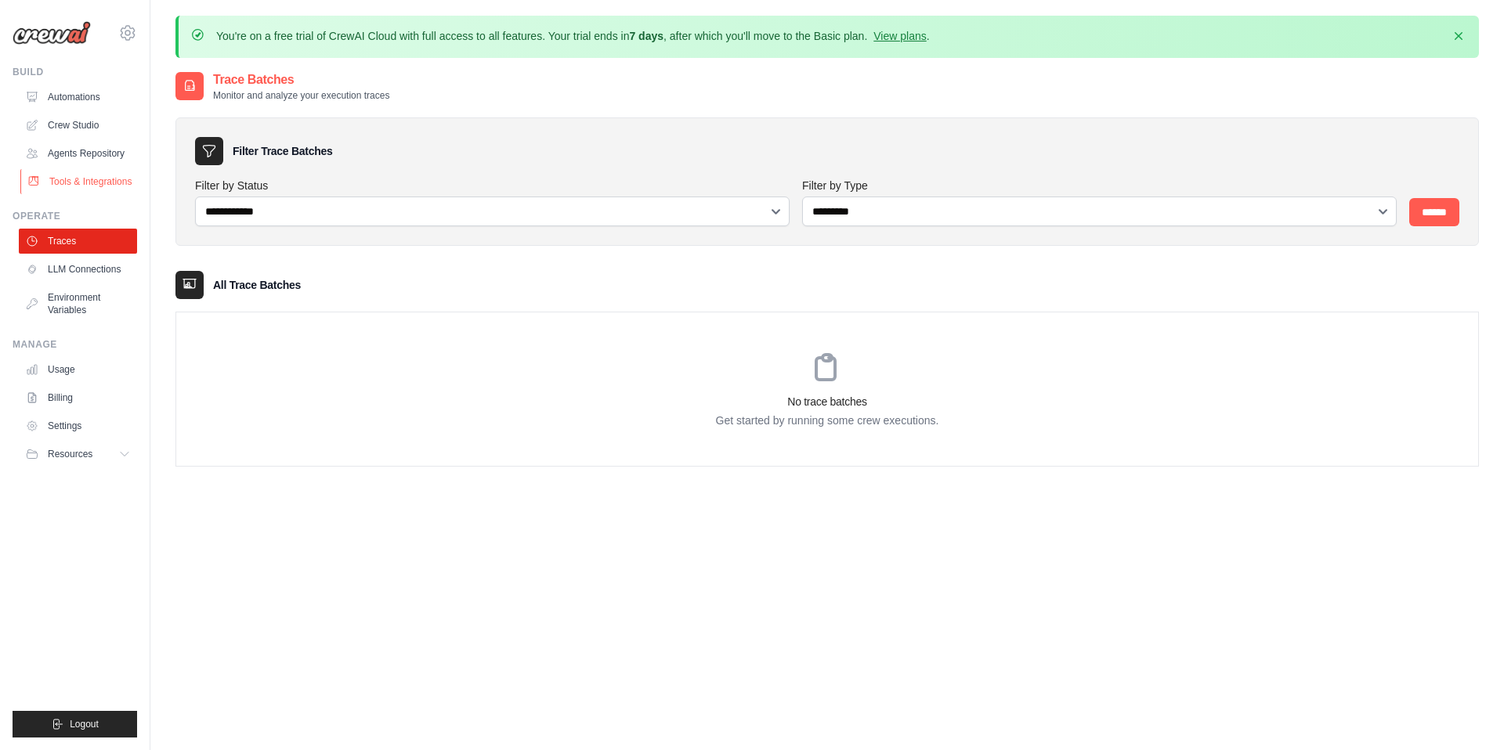
click at [99, 186] on link "Tools & Integrations" at bounding box center [79, 181] width 118 height 25
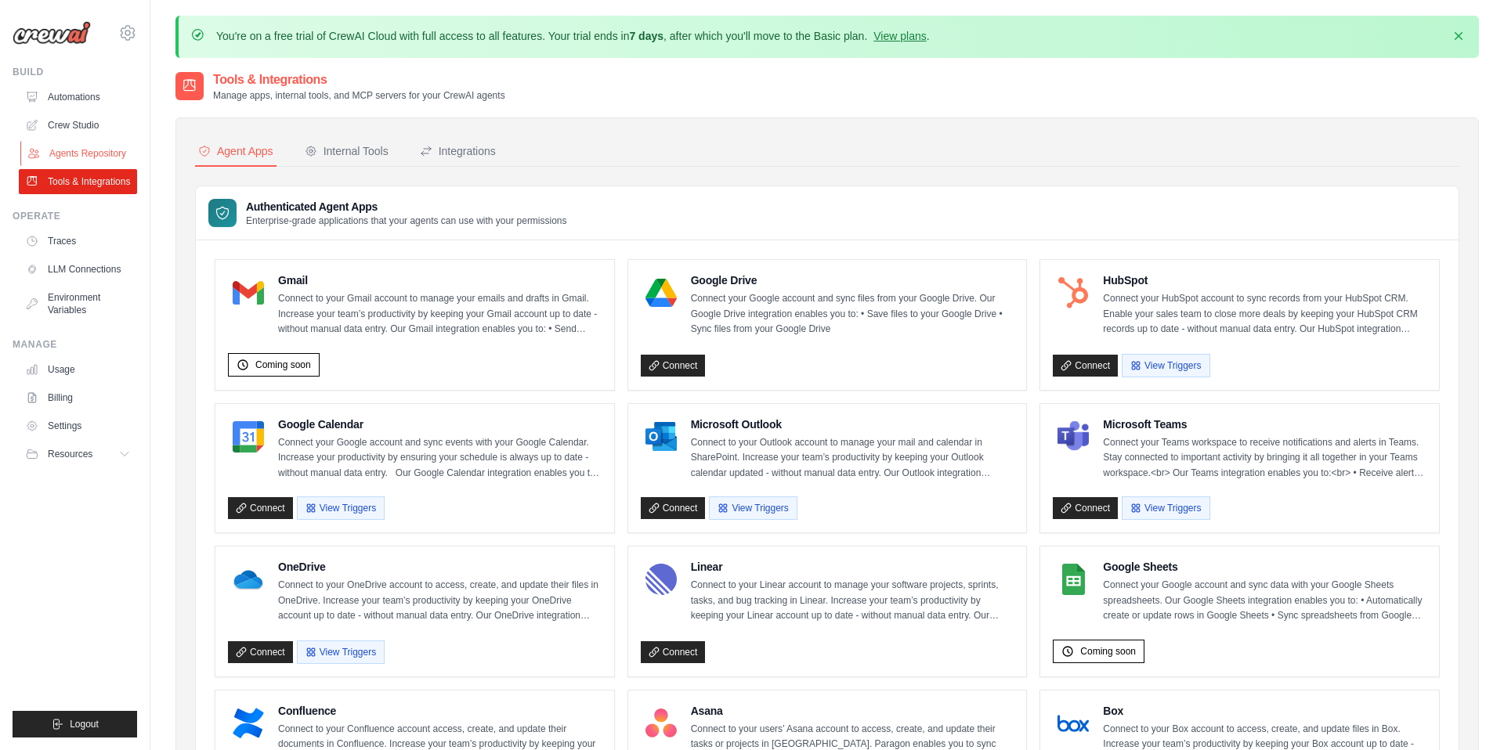
click at [117, 157] on link "Agents Repository" at bounding box center [79, 153] width 118 height 25
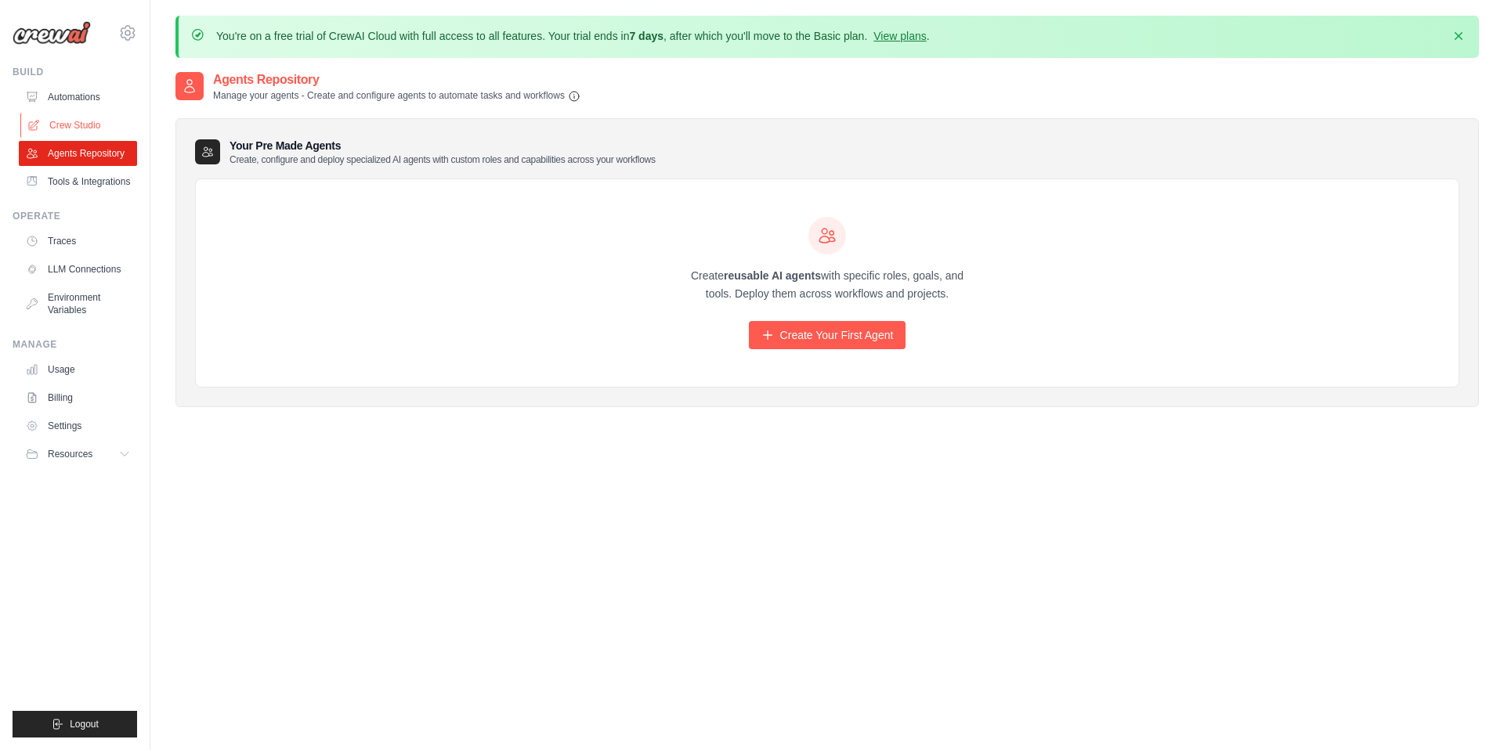
click at [115, 130] on link "Crew Studio" at bounding box center [79, 125] width 118 height 25
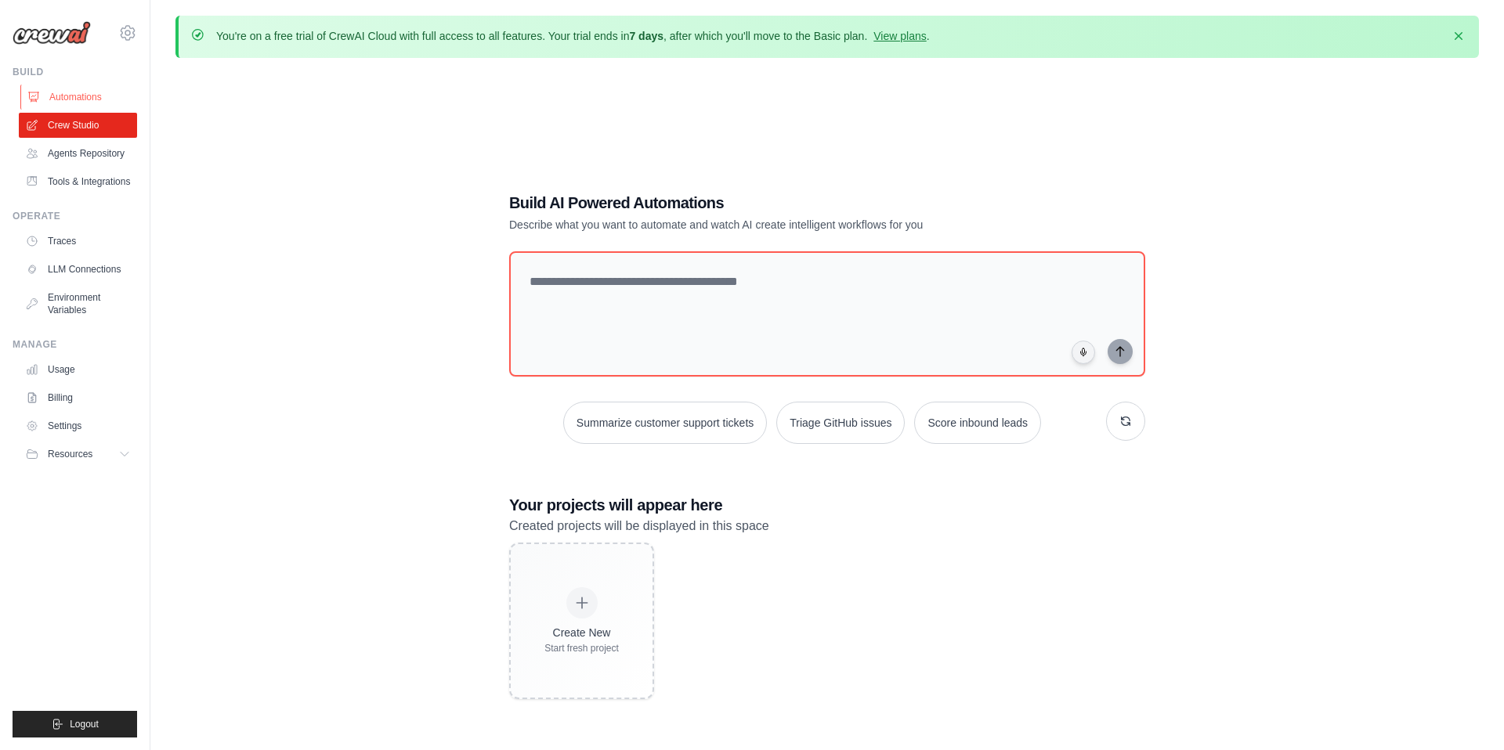
click at [107, 107] on link "Automations" at bounding box center [79, 97] width 118 height 25
click at [98, 99] on link "Automations" at bounding box center [79, 97] width 118 height 25
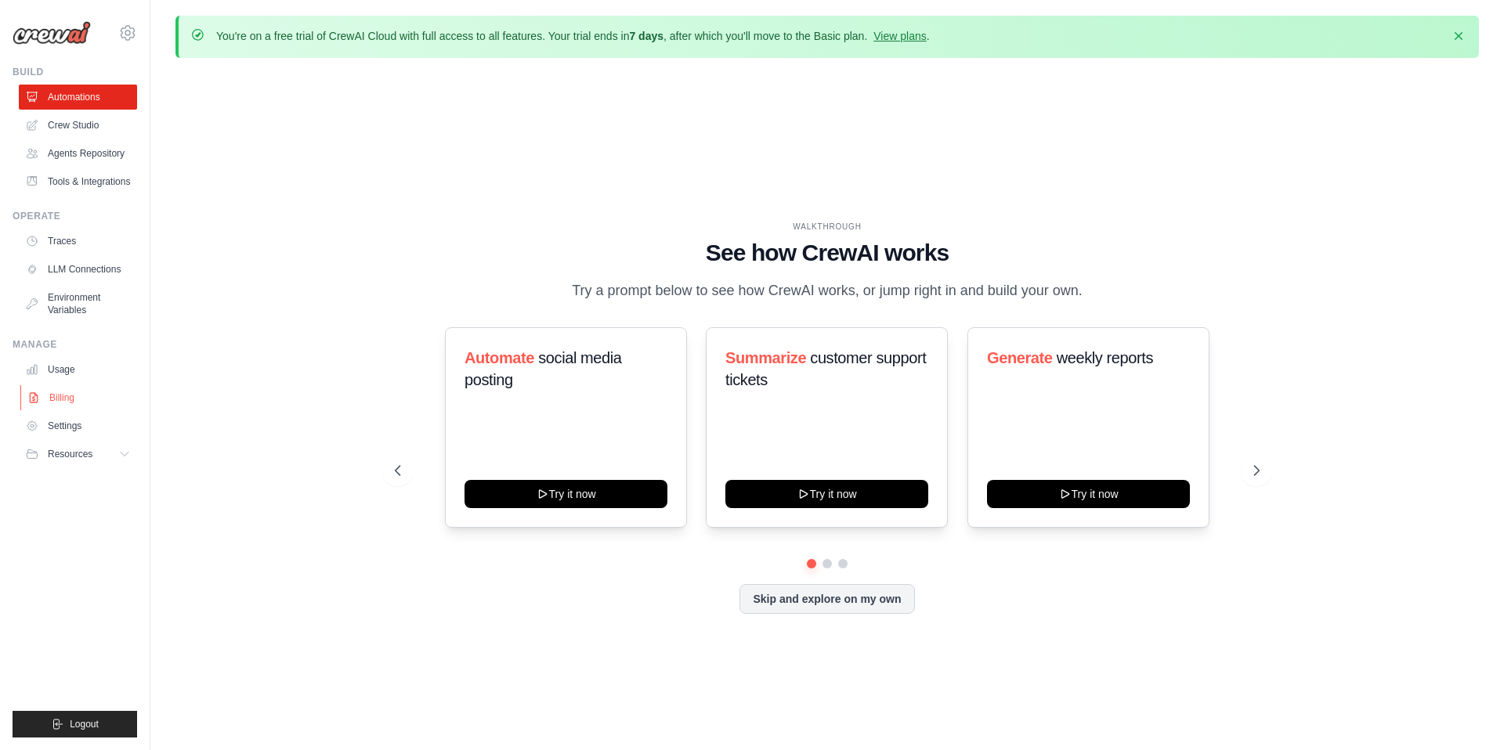
click at [79, 400] on link "Billing" at bounding box center [79, 397] width 118 height 25
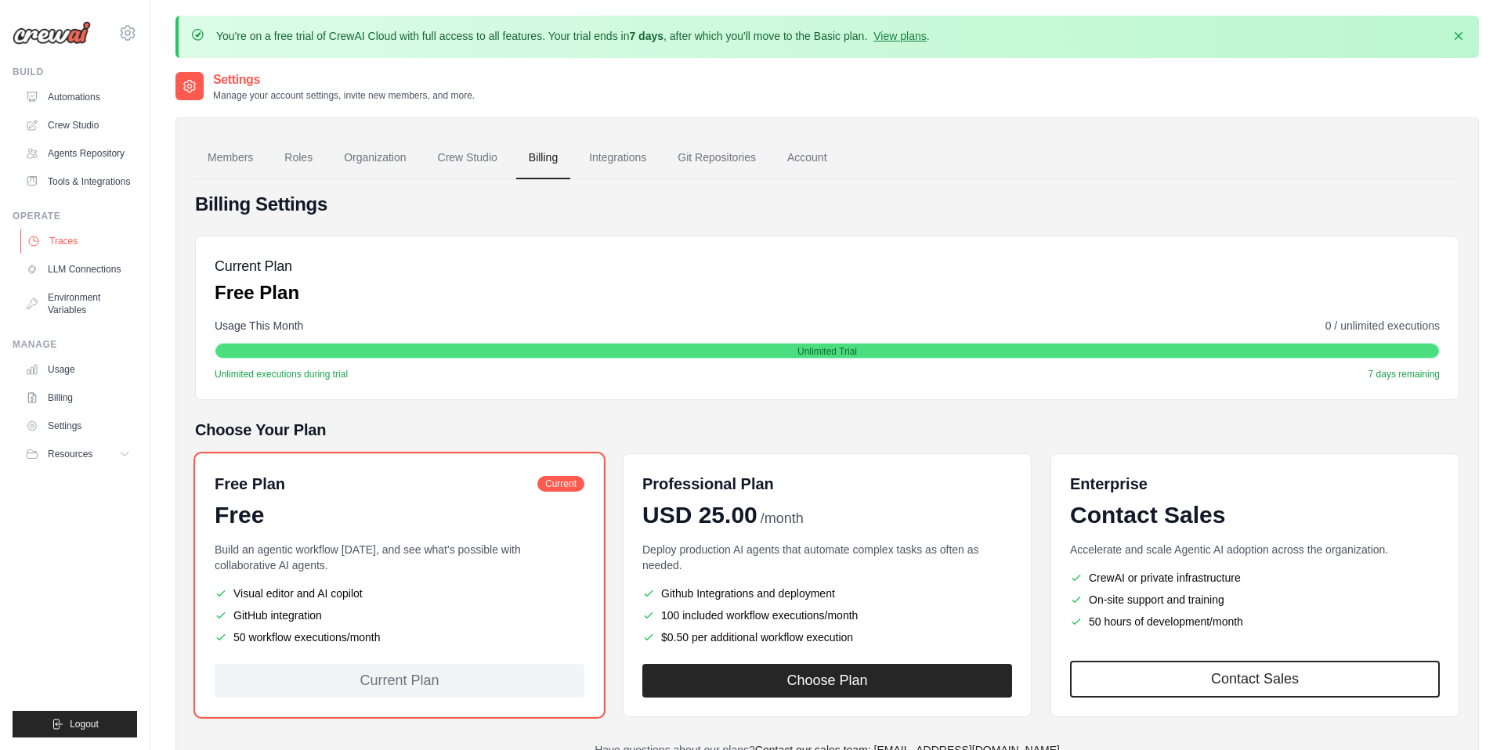
click at [59, 247] on link "Traces" at bounding box center [79, 241] width 118 height 25
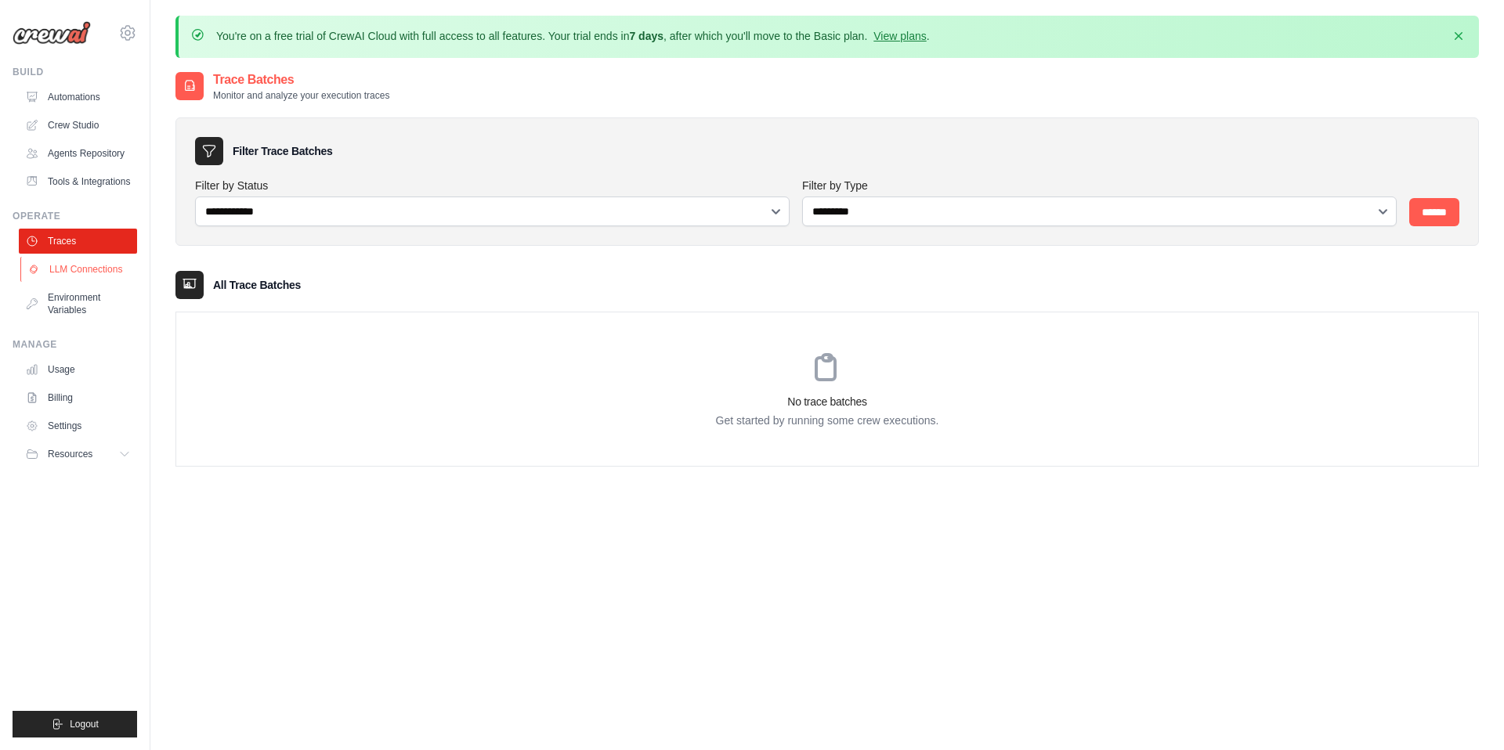
click at [55, 269] on link "LLM Connections" at bounding box center [79, 269] width 118 height 25
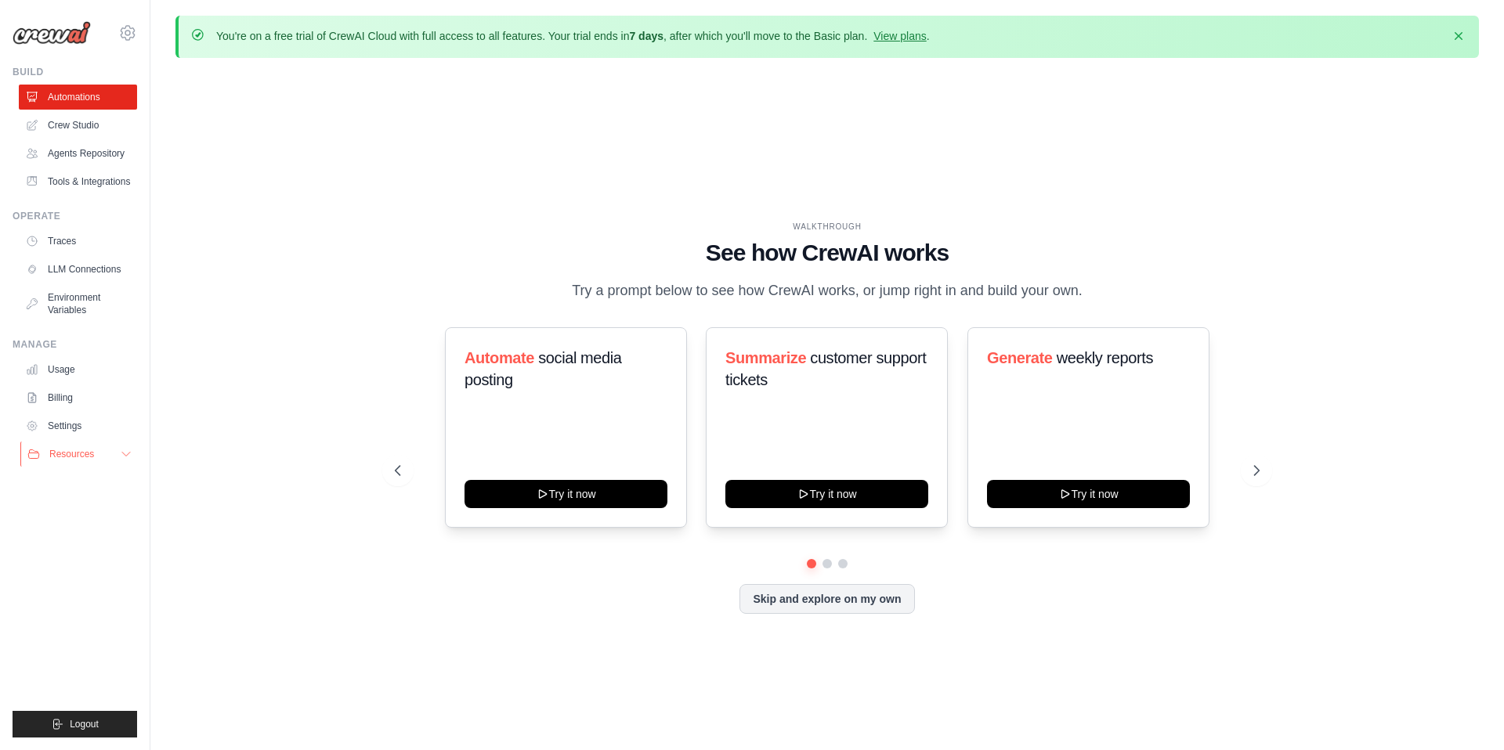
click at [86, 442] on button "Resources" at bounding box center [79, 454] width 118 height 25
click at [78, 424] on link "Settings" at bounding box center [79, 426] width 118 height 25
click at [56, 377] on link "Usage" at bounding box center [79, 369] width 118 height 25
click at [60, 389] on link "Billing" at bounding box center [79, 397] width 118 height 25
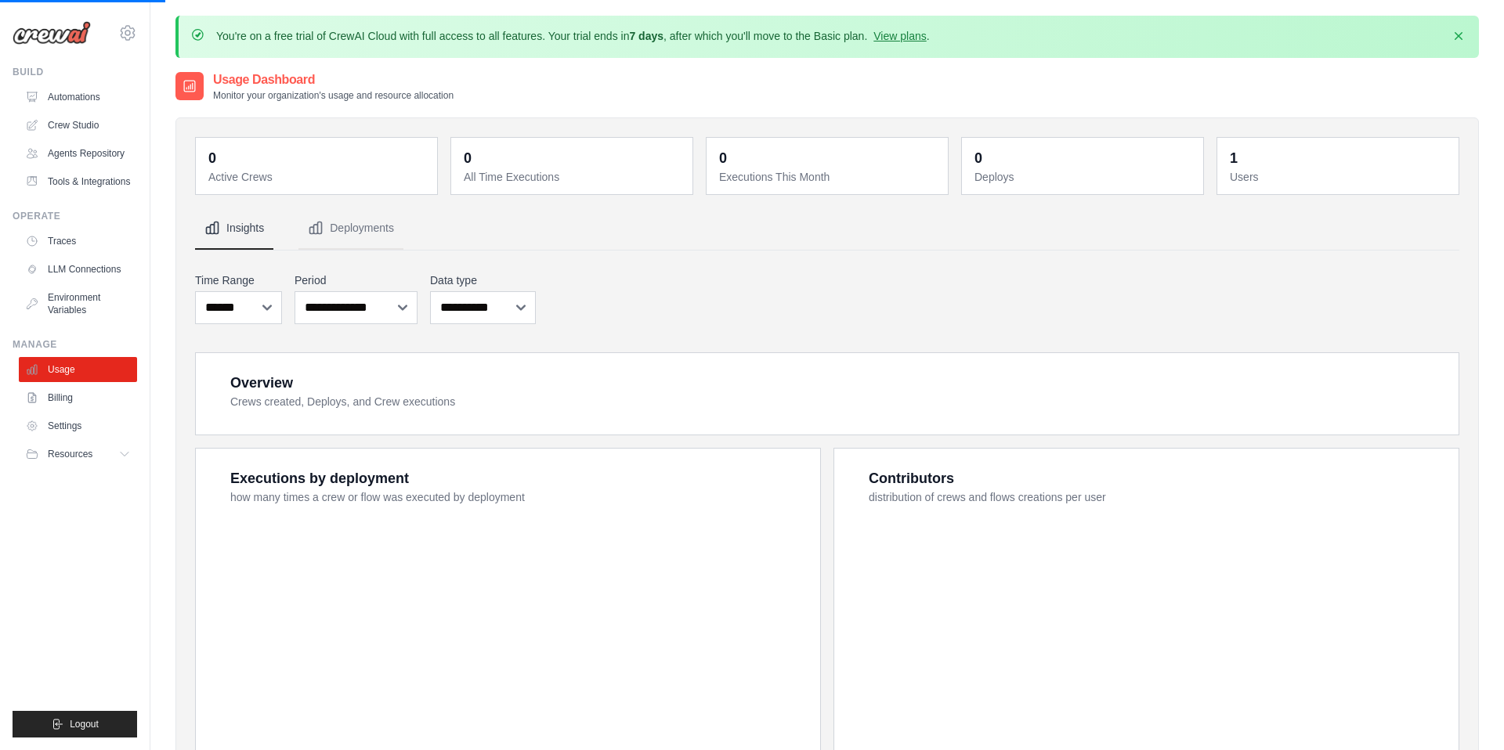
click at [58, 394] on link "Billing" at bounding box center [78, 397] width 118 height 25
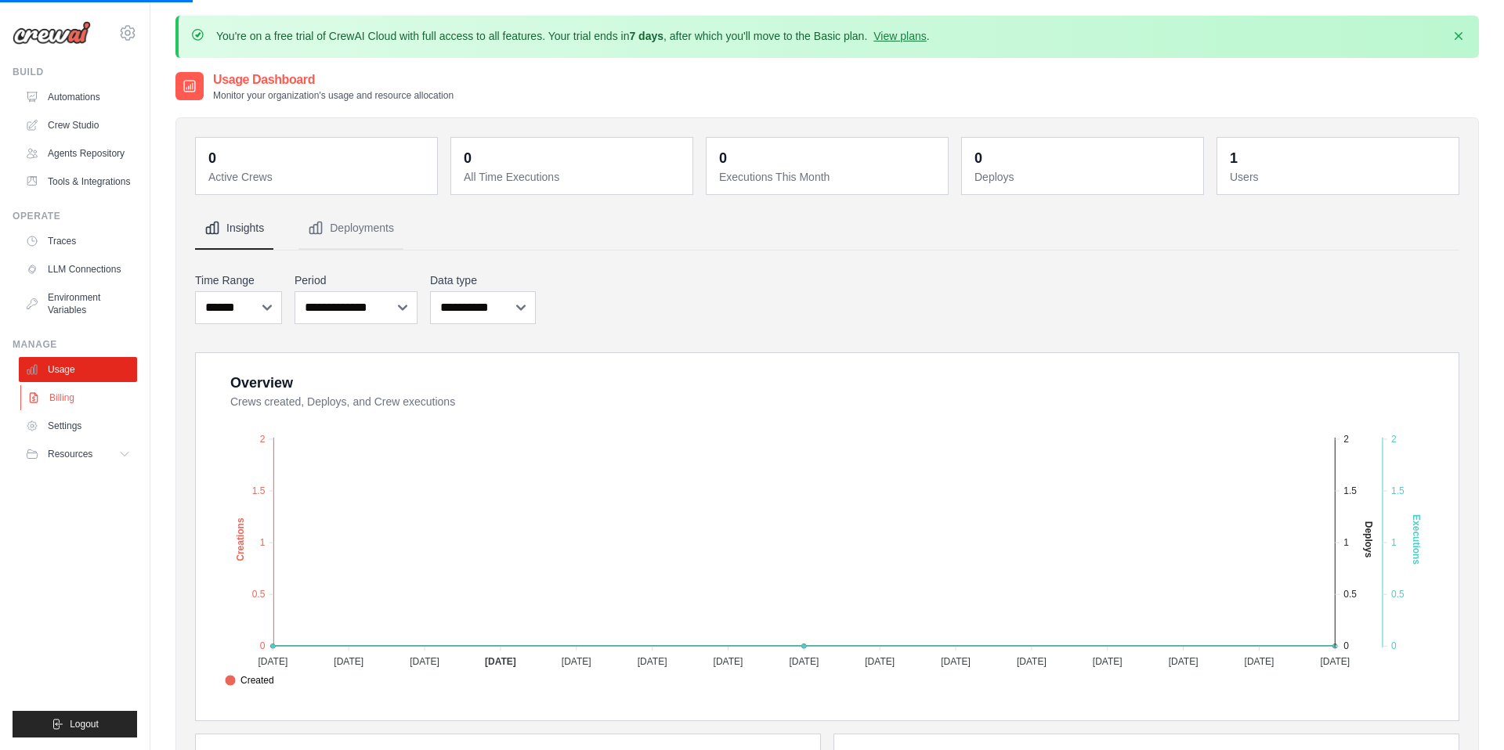
click at [91, 401] on link "Billing" at bounding box center [79, 397] width 118 height 25
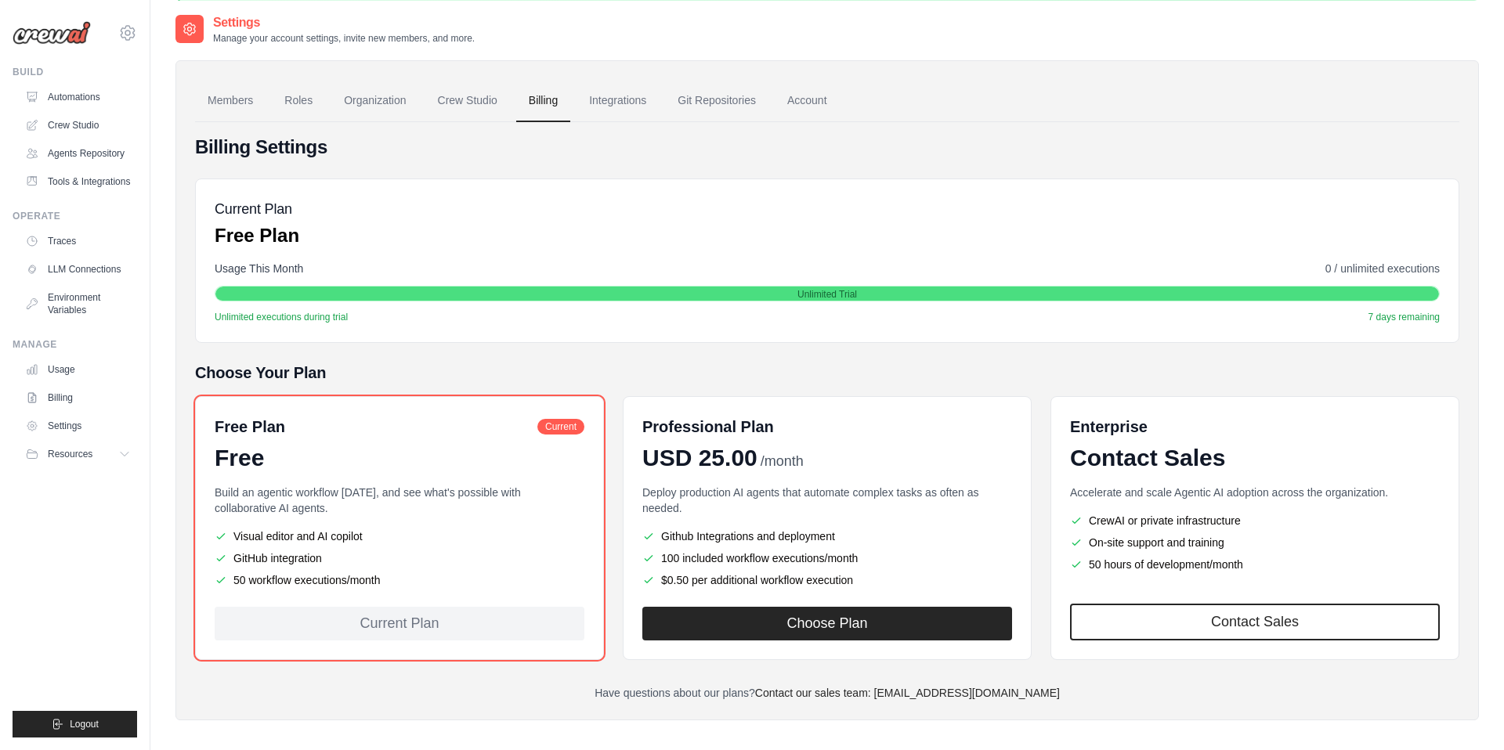
scroll to position [53, 0]
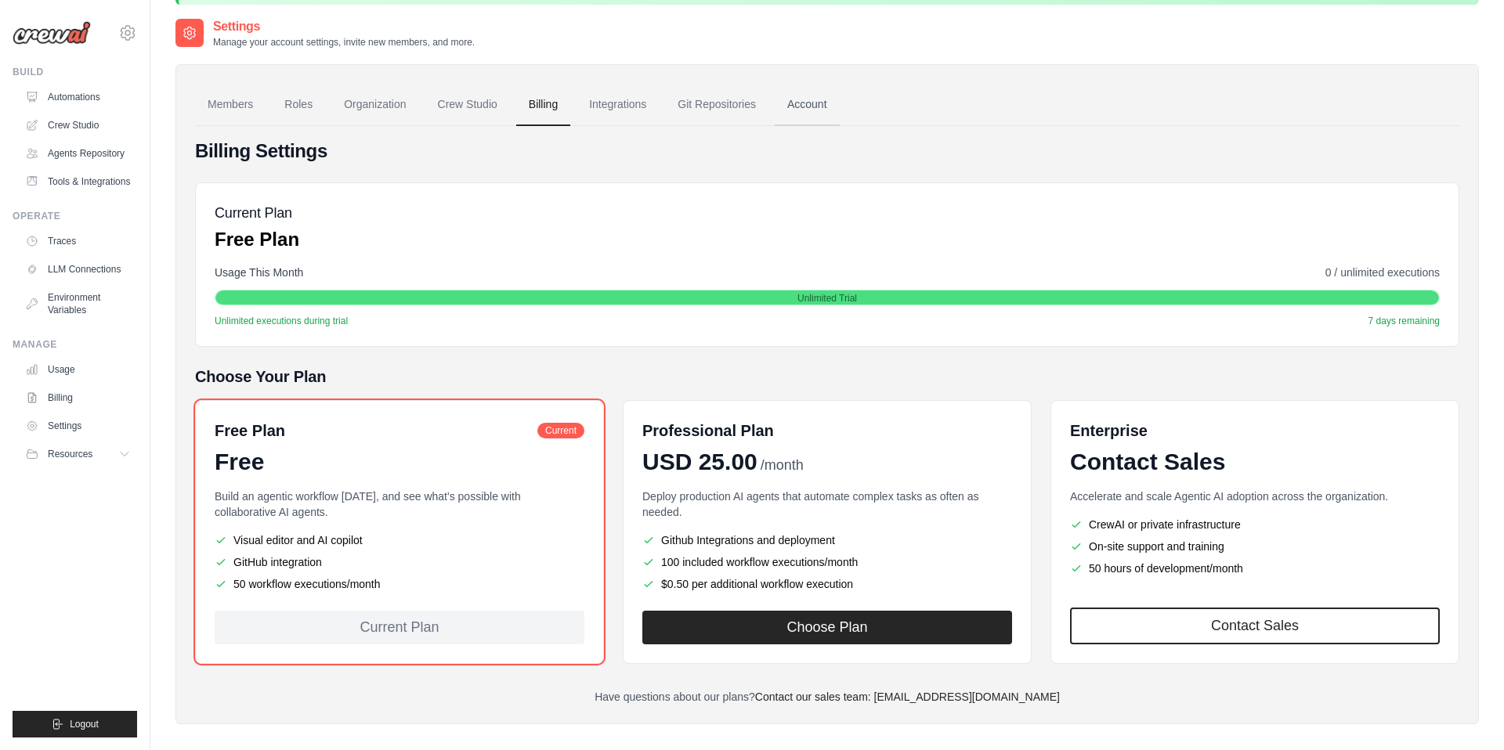
click at [819, 104] on link "Account" at bounding box center [807, 105] width 65 height 42
click at [797, 104] on link "Account" at bounding box center [807, 105] width 65 height 42
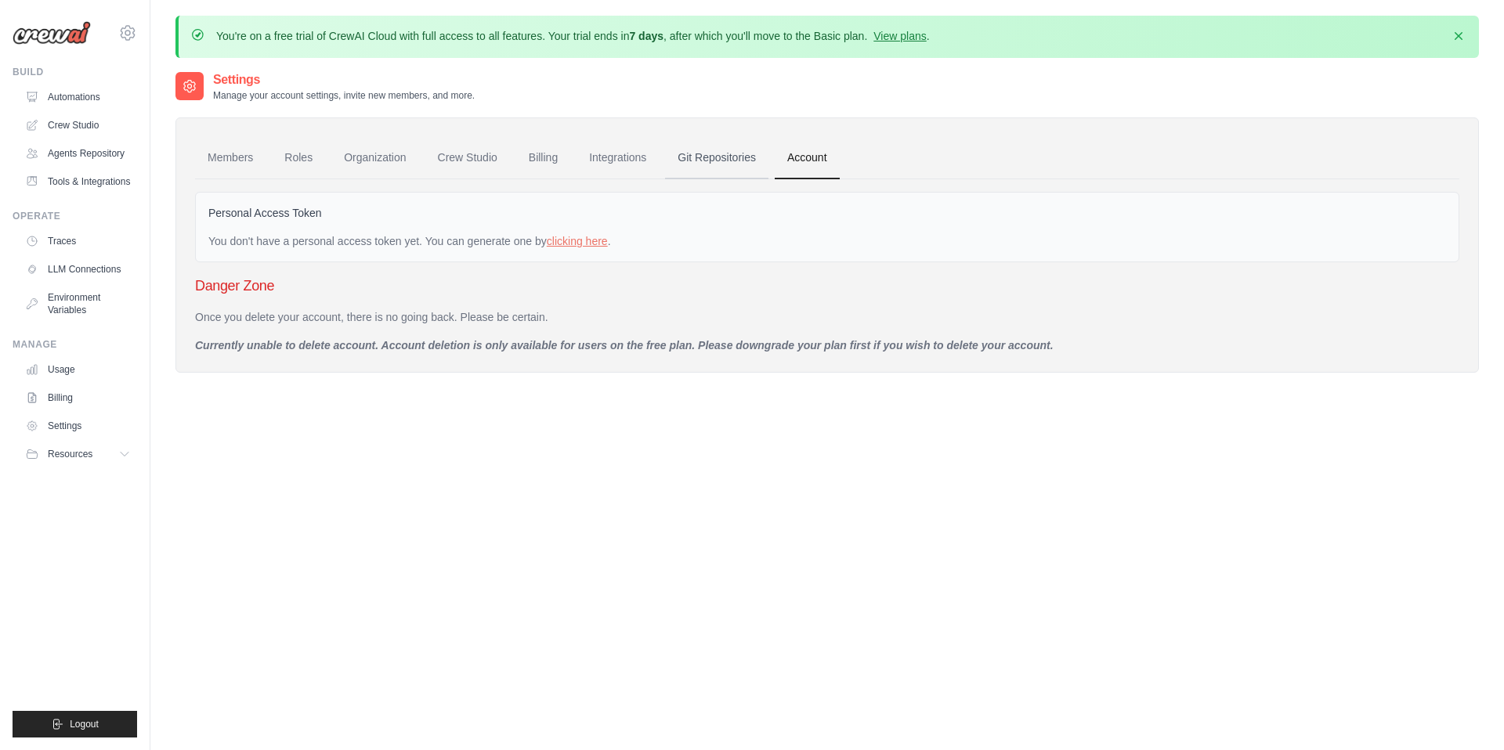
click at [711, 157] on link "Git Repositories" at bounding box center [716, 158] width 103 height 42
click at [255, 160] on link "Members" at bounding box center [230, 158] width 70 height 42
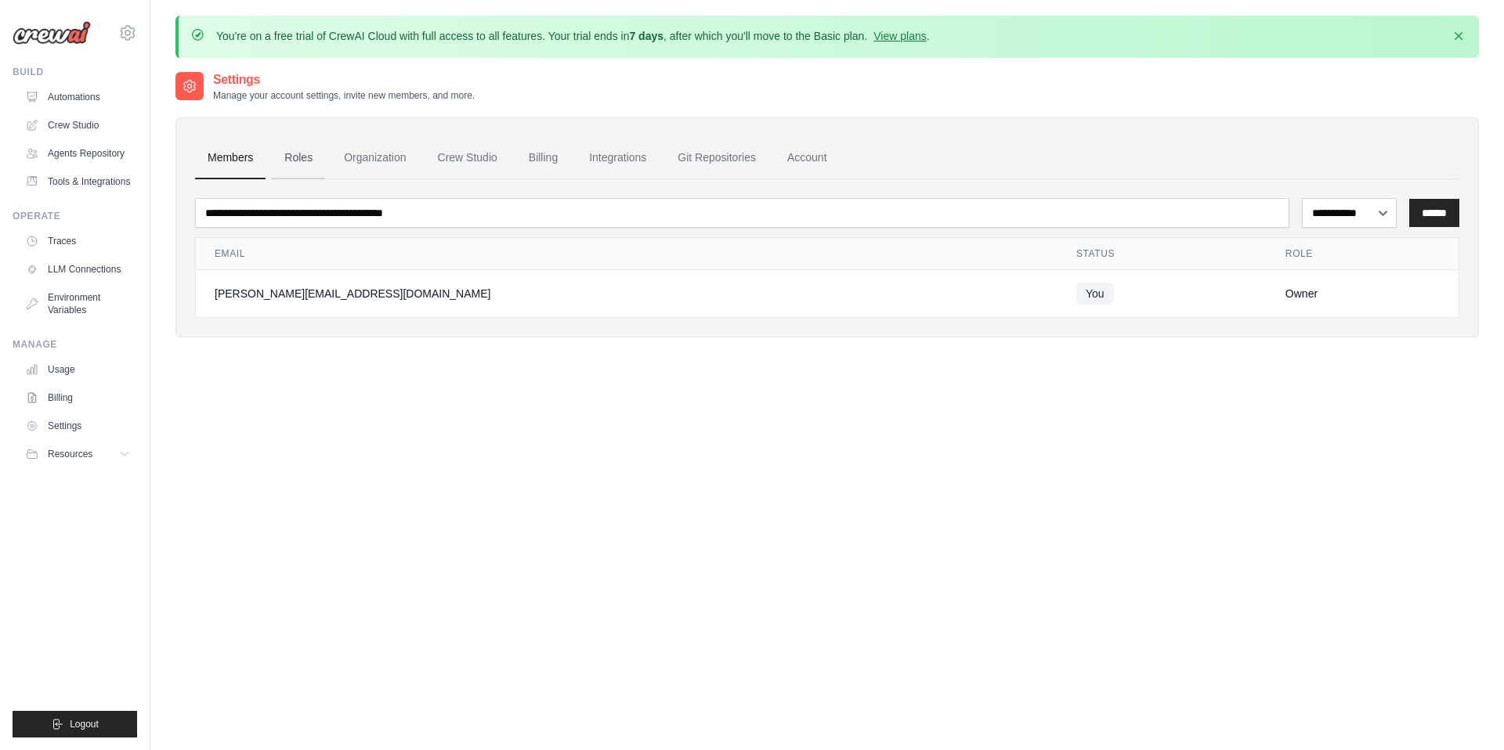
click at [304, 156] on link "Roles" at bounding box center [298, 158] width 53 height 42
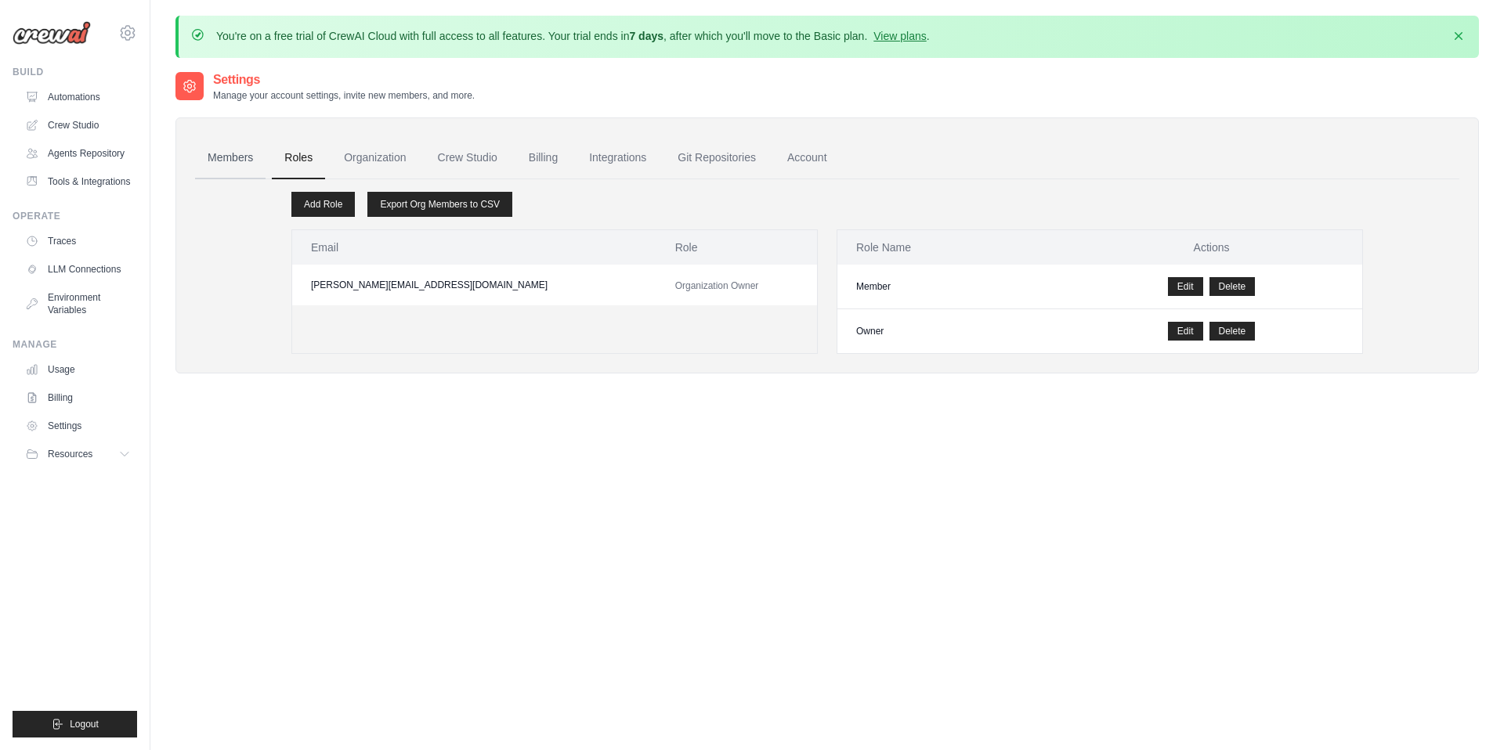
click at [216, 157] on link "Members" at bounding box center [230, 158] width 70 height 42
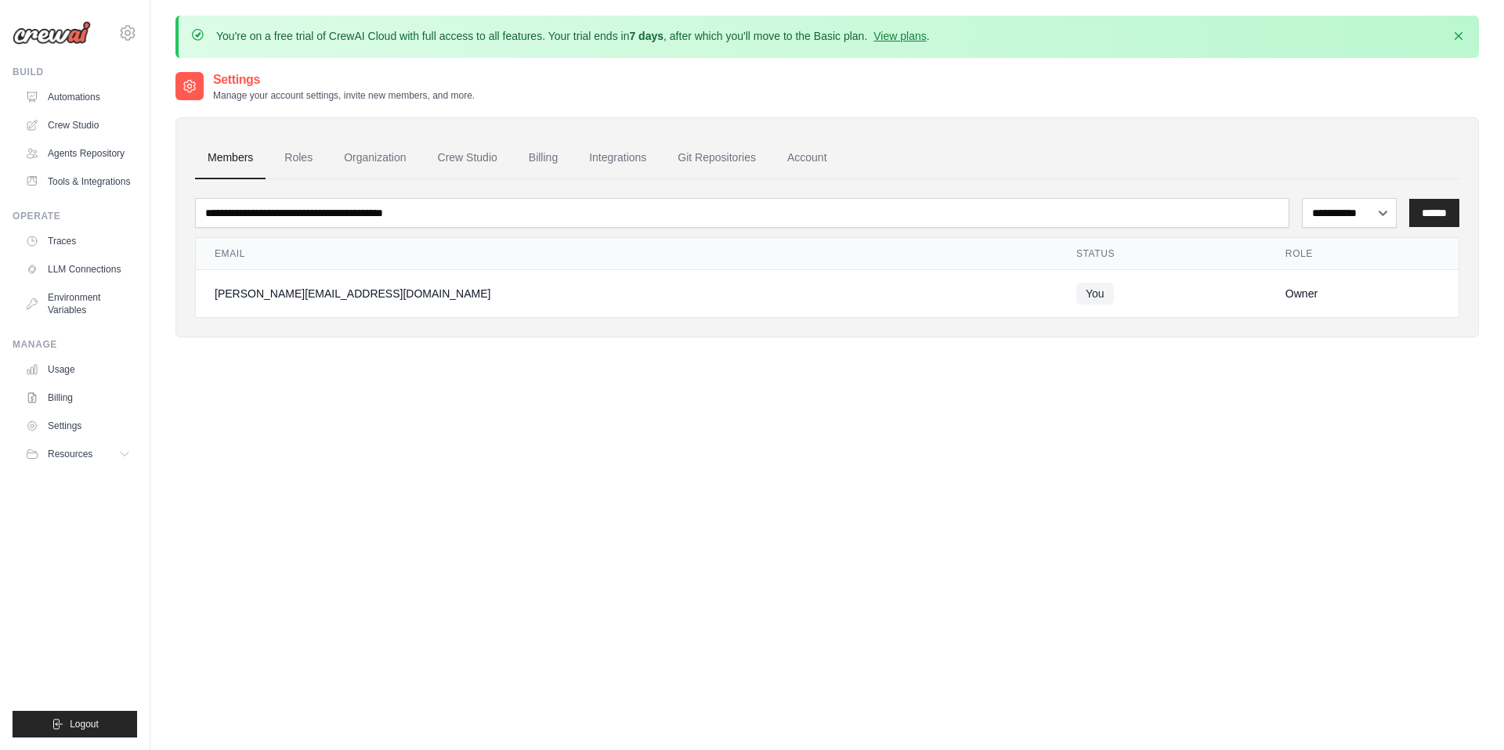
click at [138, 34] on div "oleg.shprengel@cognitohealth.com Settings Build Automations Resources" at bounding box center [75, 375] width 150 height 750
click at [124, 33] on icon at bounding box center [127, 32] width 19 height 19
click at [183, 106] on link "Settings" at bounding box center [194, 96] width 149 height 31
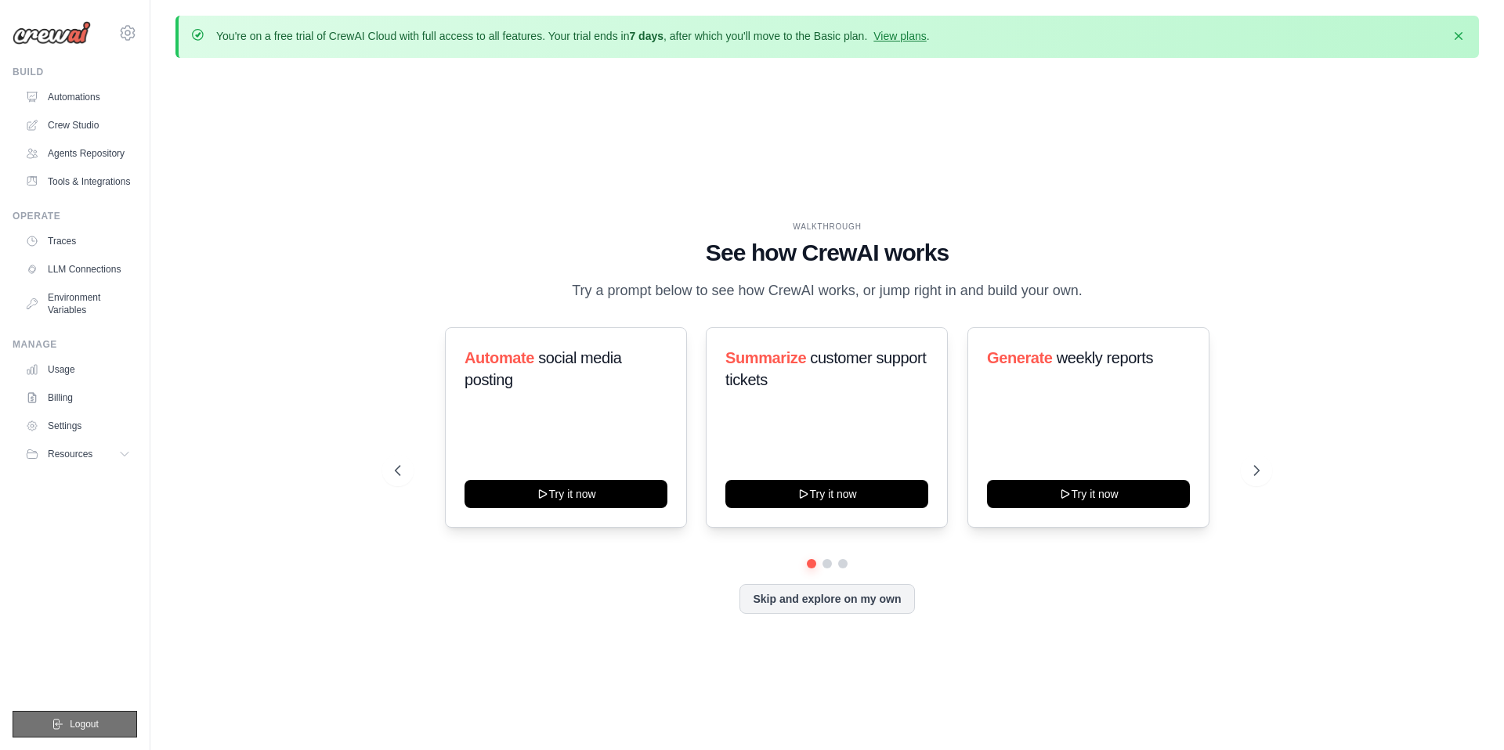
click at [124, 713] on button "Logout" at bounding box center [75, 724] width 125 height 27
click at [99, 722] on button "Logout" at bounding box center [75, 724] width 125 height 27
